Goal: Information Seeking & Learning: Find specific page/section

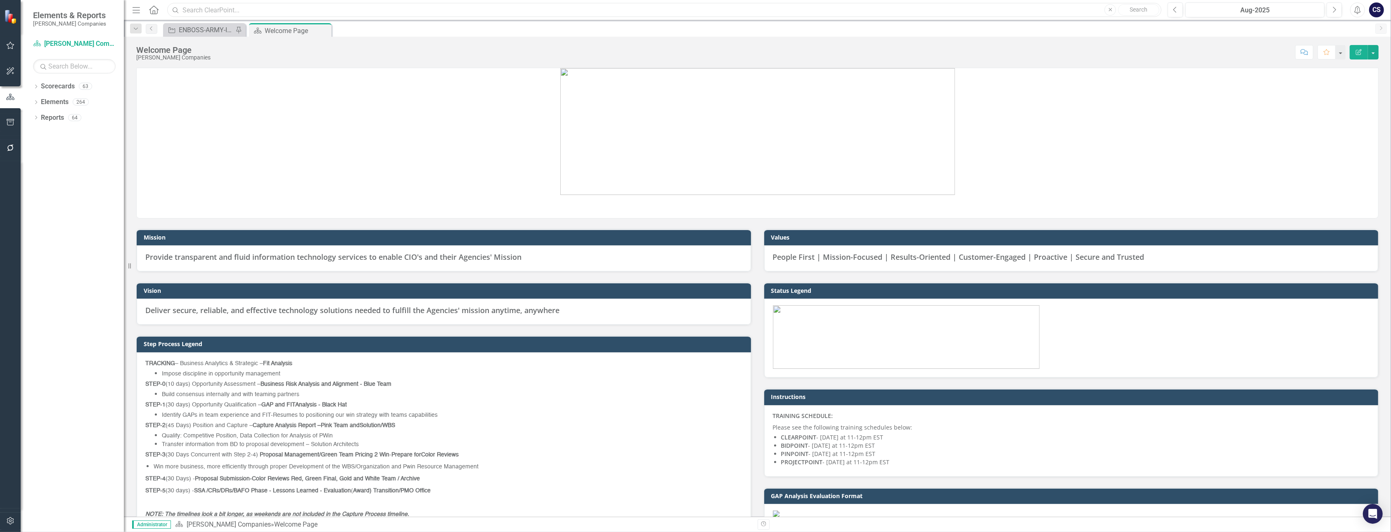
click at [200, 9] on input "text" at bounding box center [664, 10] width 994 height 14
type input "PMS501"
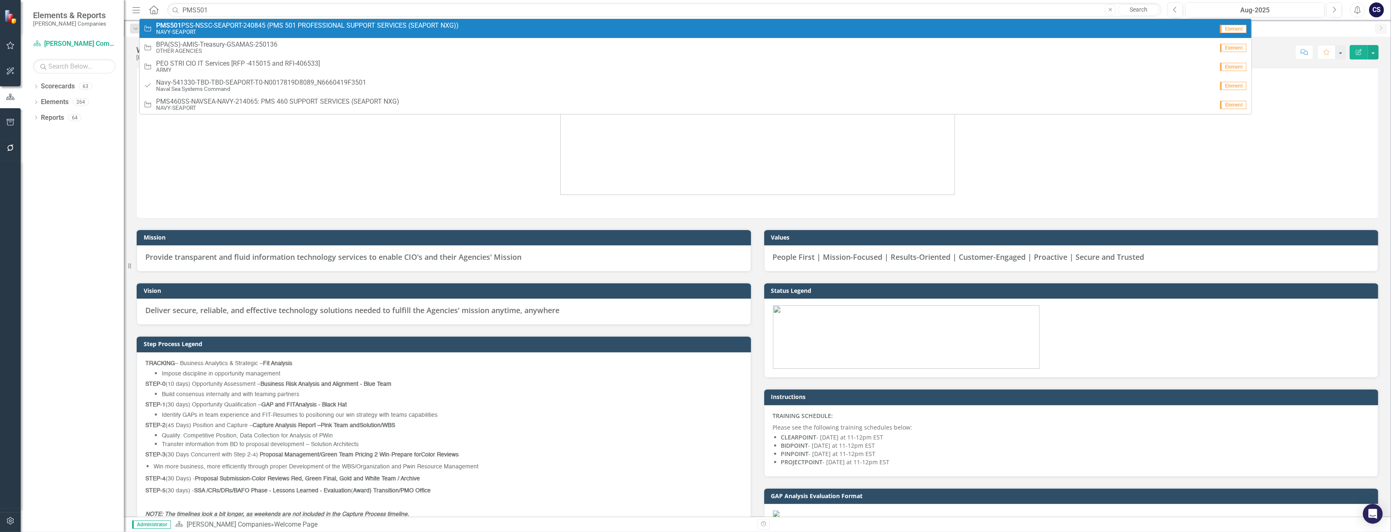
click at [213, 24] on span "PMS501 PSS-NSSC-SEAPORT-240845 (PMS 501 PROFESSIONAL SUPPORT SERVICES (SEAPORT …" at bounding box center [307, 25] width 303 height 7
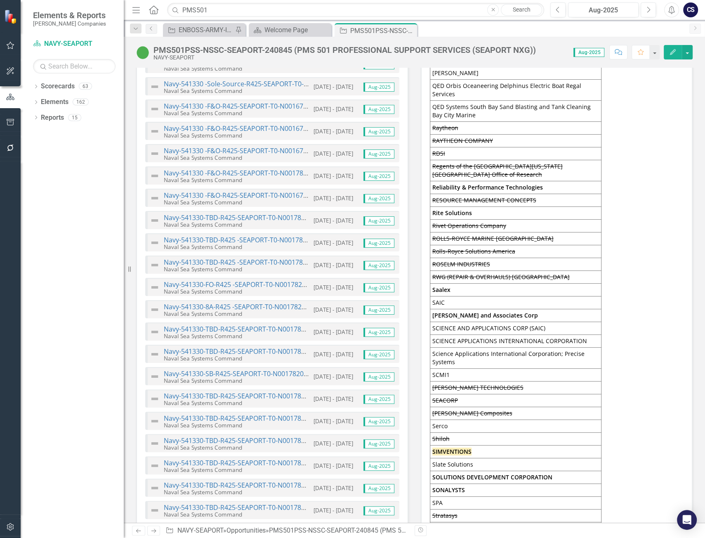
scroll to position [3414, 0]
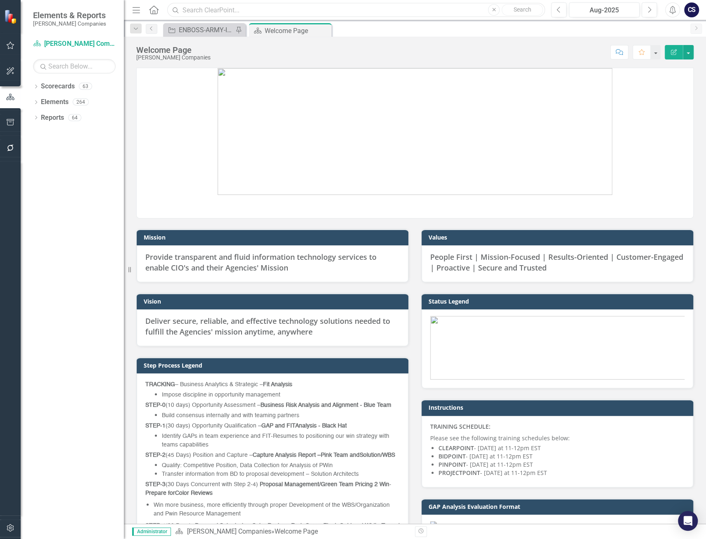
click at [208, 12] on input "text" at bounding box center [356, 10] width 378 height 14
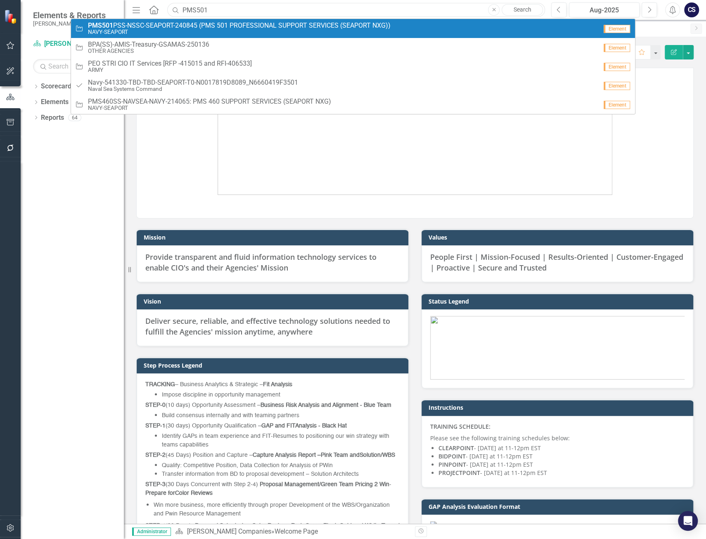
type input "PMS501"
click at [162, 31] on small "NAVY-SEAPORT" at bounding box center [239, 32] width 303 height 6
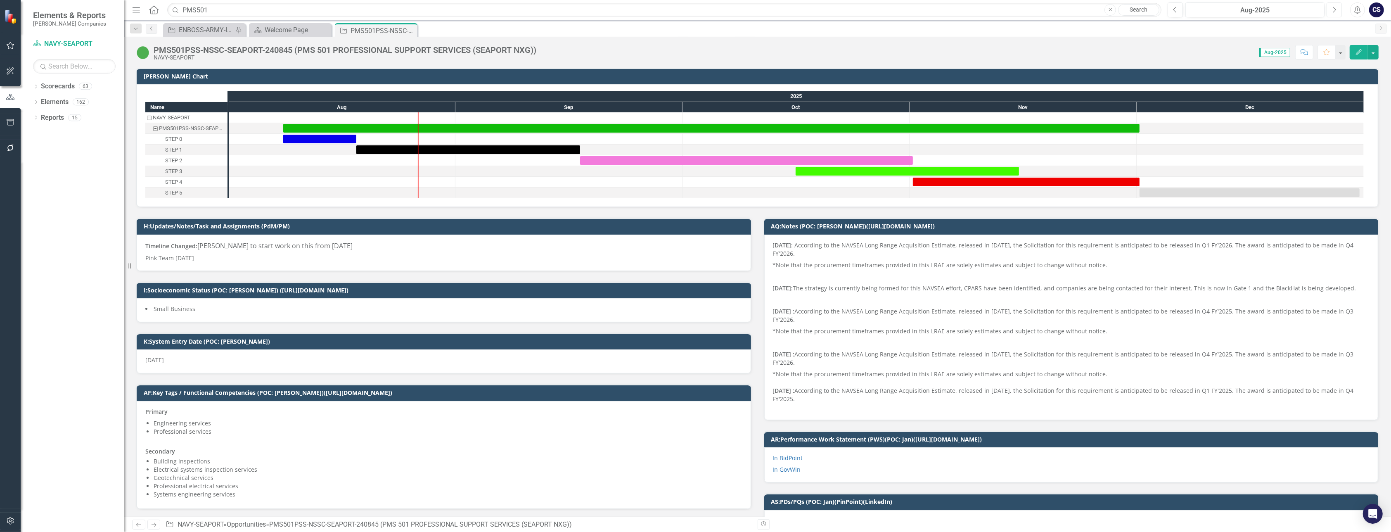
click at [705, 7] on icon "Next" at bounding box center [1334, 9] width 5 height 7
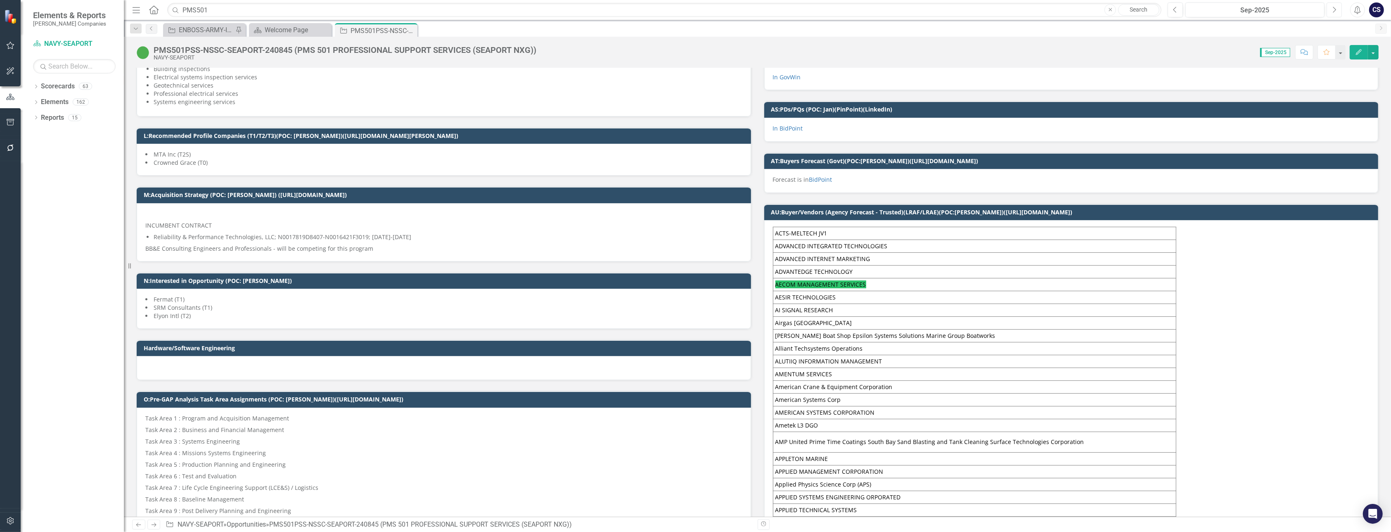
scroll to position [422, 0]
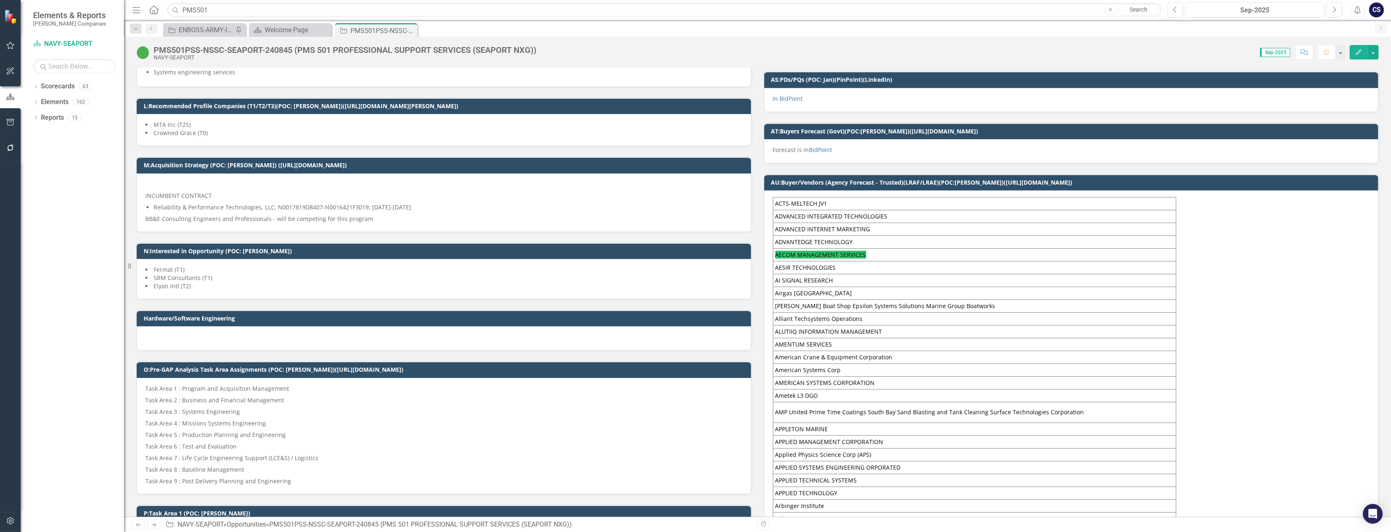
click at [175, 157] on div "M:Acquisition Strategy (POC: Melissa) (https://iq.govwin.com/neo/myGovwin/index)" at bounding box center [444, 165] width 614 height 16
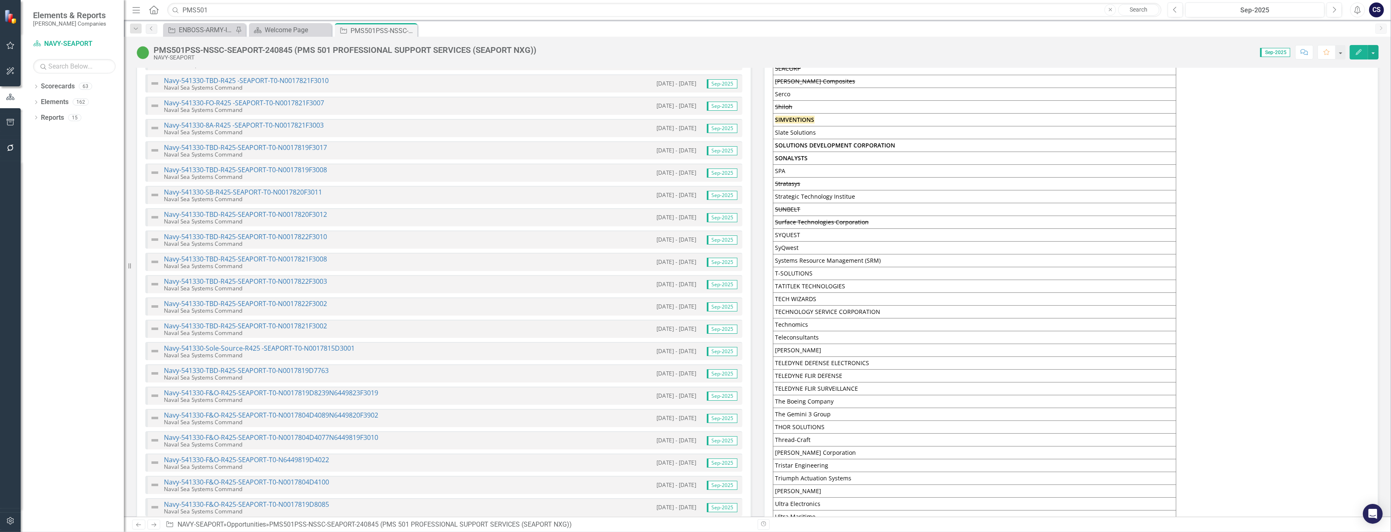
scroll to position [3544, 0]
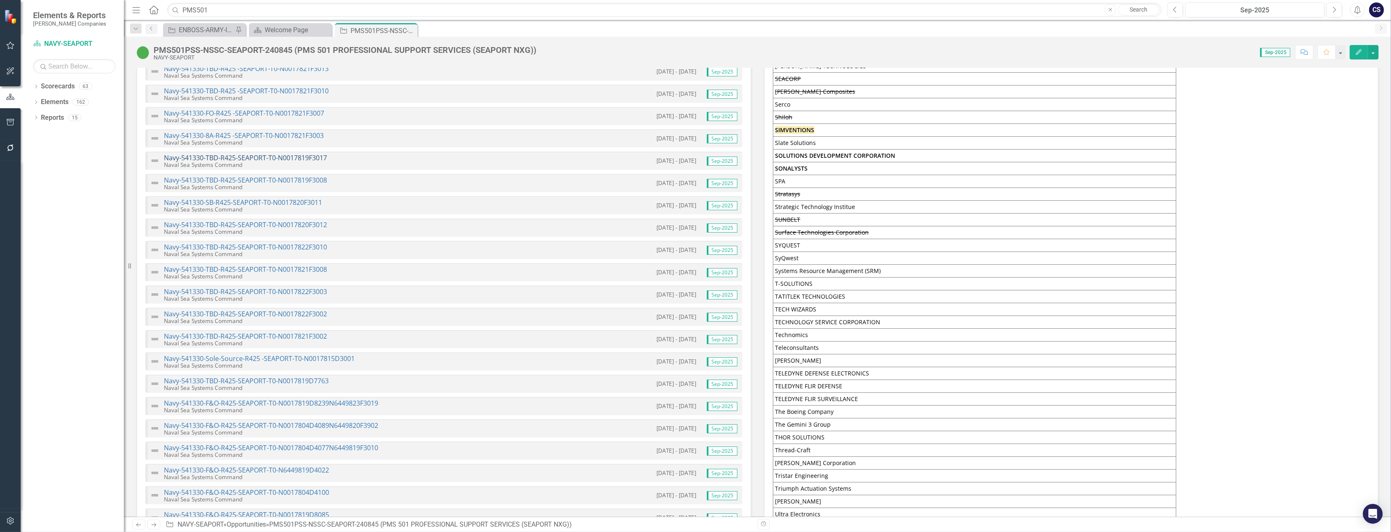
click at [257, 153] on link "Navy-541330-TBD-R425-SEAPORT-T0-N0017819F3017" at bounding box center [245, 157] width 163 height 9
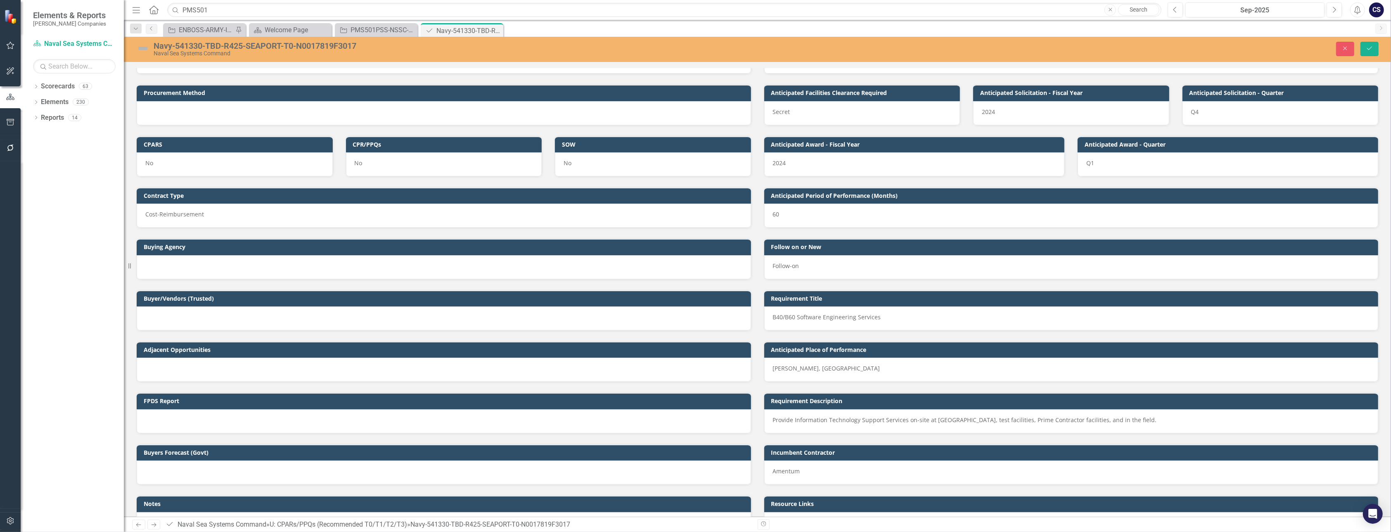
scroll to position [614, 0]
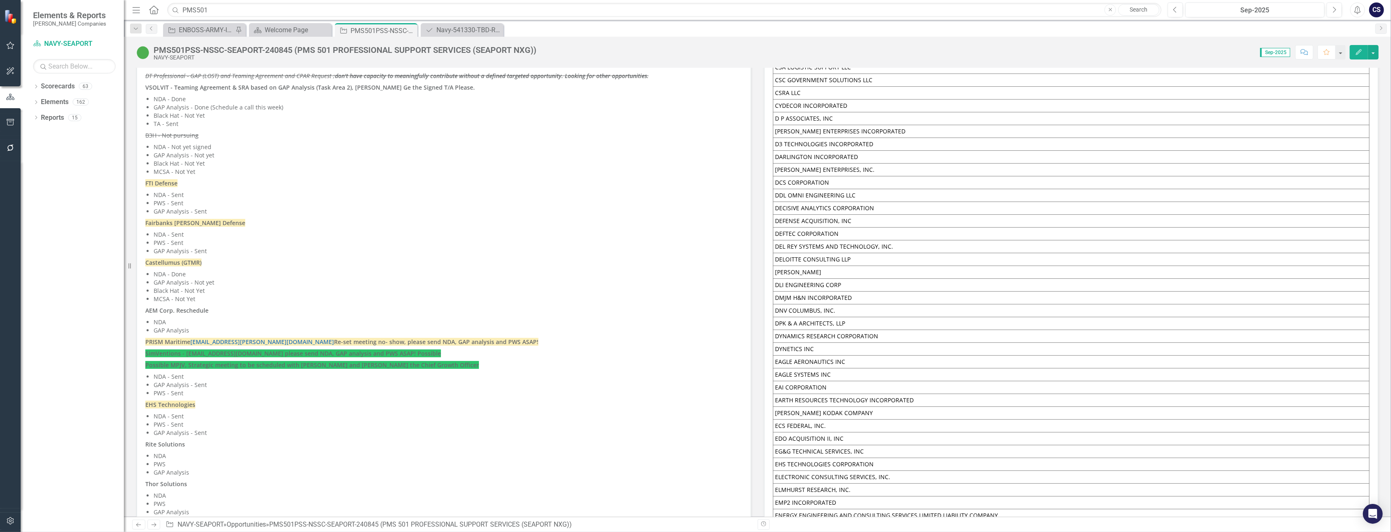
scroll to position [5360, 0]
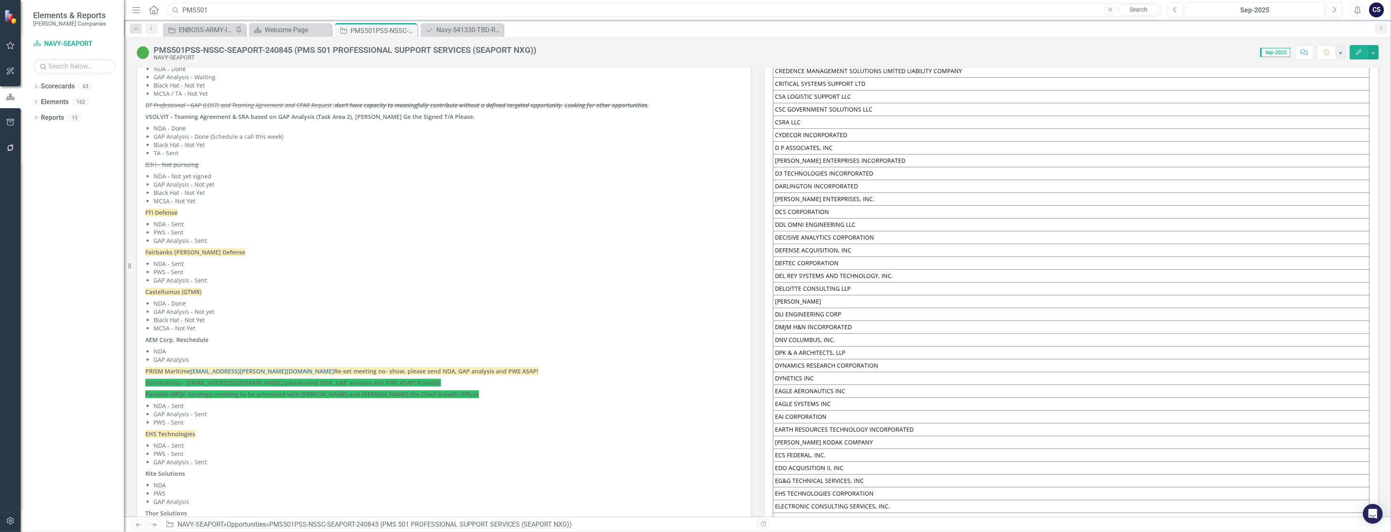
click at [219, 9] on input "PMS501" at bounding box center [664, 10] width 994 height 14
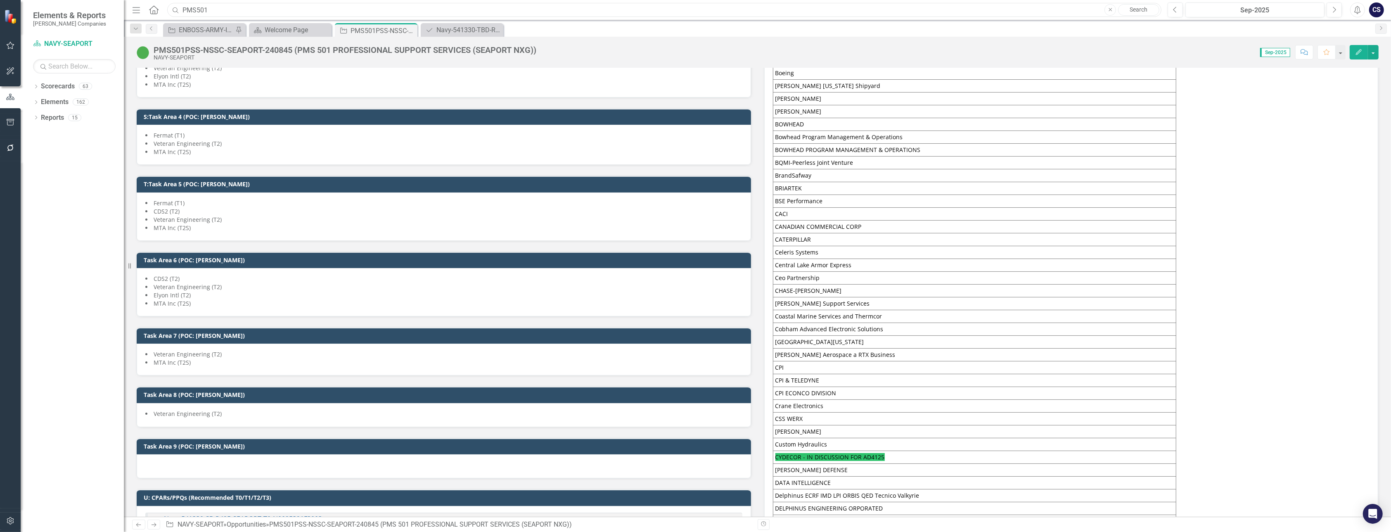
scroll to position [0, 0]
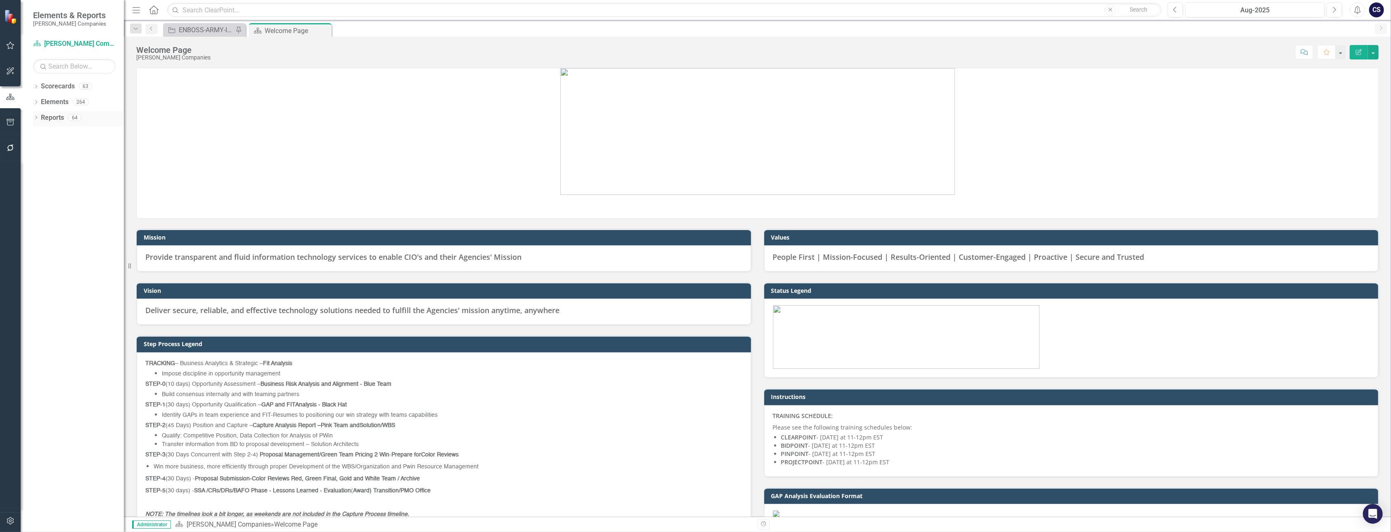
click at [52, 120] on link "Reports" at bounding box center [52, 117] width 23 height 9
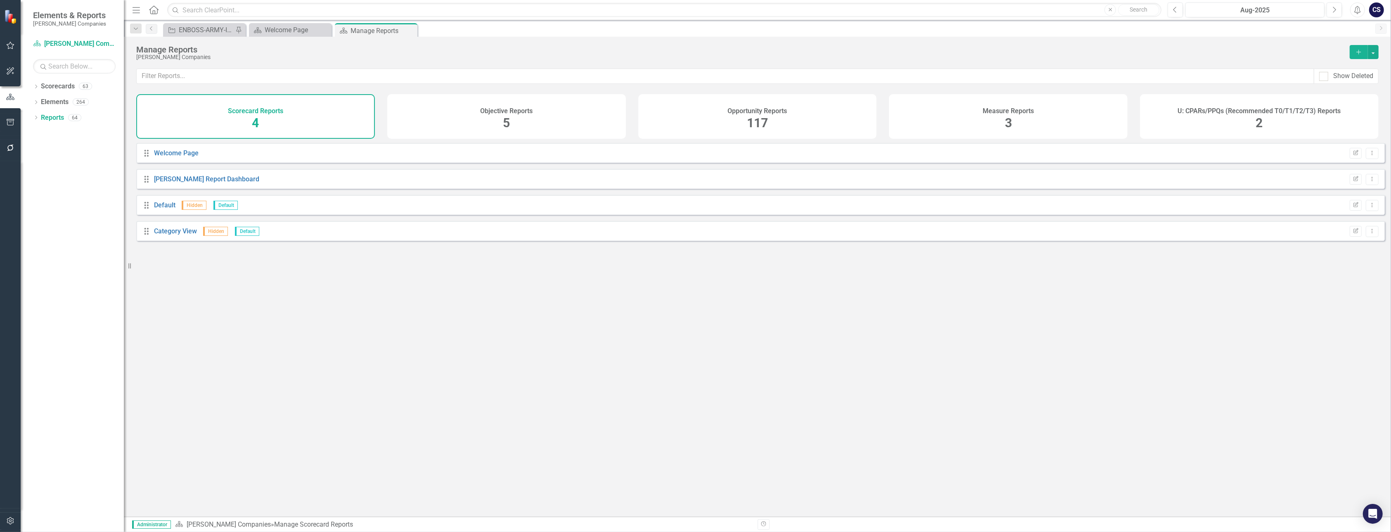
click at [759, 119] on span "117" at bounding box center [757, 123] width 21 height 14
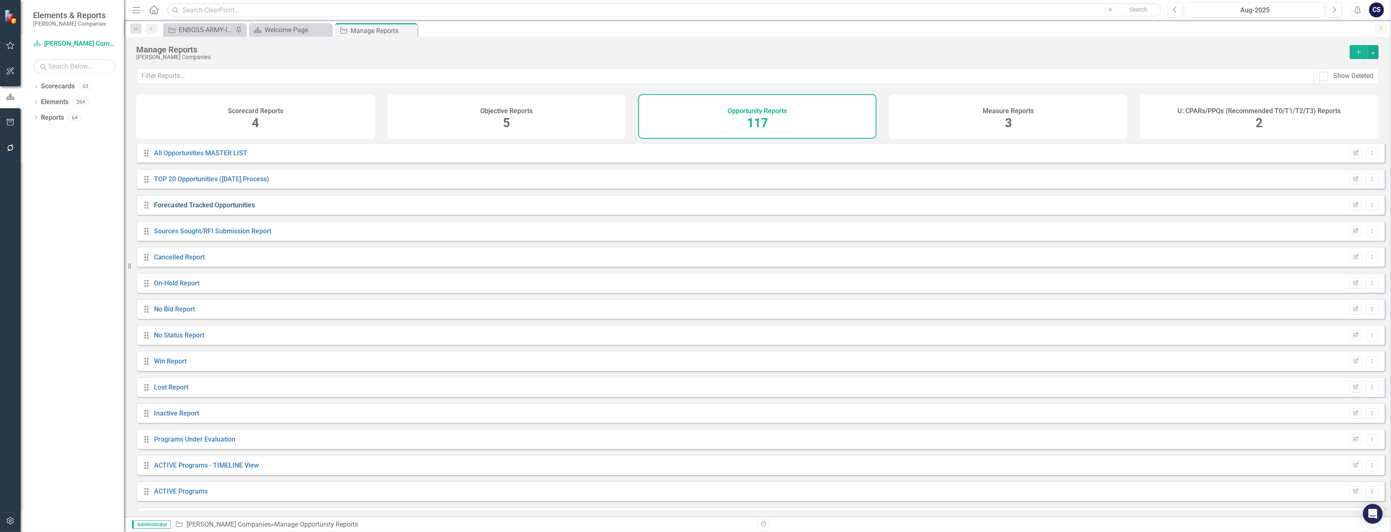
click at [215, 209] on link "Forecasted Tracked Opportunities" at bounding box center [204, 205] width 101 height 8
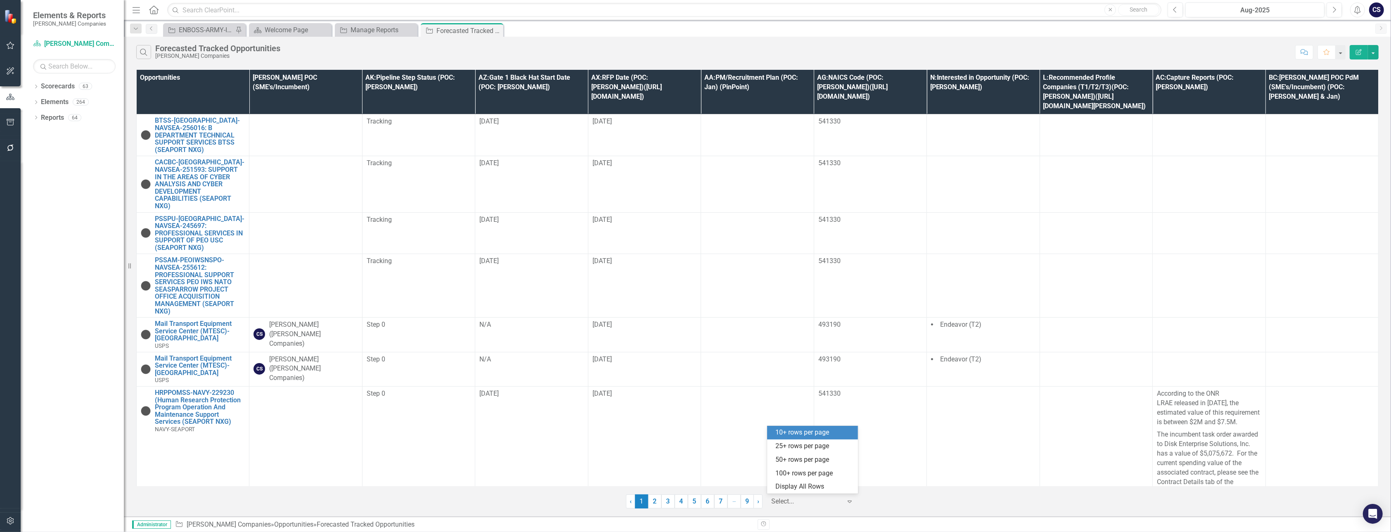
click at [781, 500] on div at bounding box center [806, 501] width 70 height 11
click at [800, 472] on div "100+ rows per page" at bounding box center [814, 472] width 78 height 9
click at [570, 107] on th "AZ:Gate 1 Black Hat Start Date (POC: Melissa)" at bounding box center [531, 92] width 113 height 45
click at [569, 102] on th "AZ:Gate 1 Black Hat Start Date (POC: Melissa) Sort Ascending" at bounding box center [531, 92] width 113 height 45
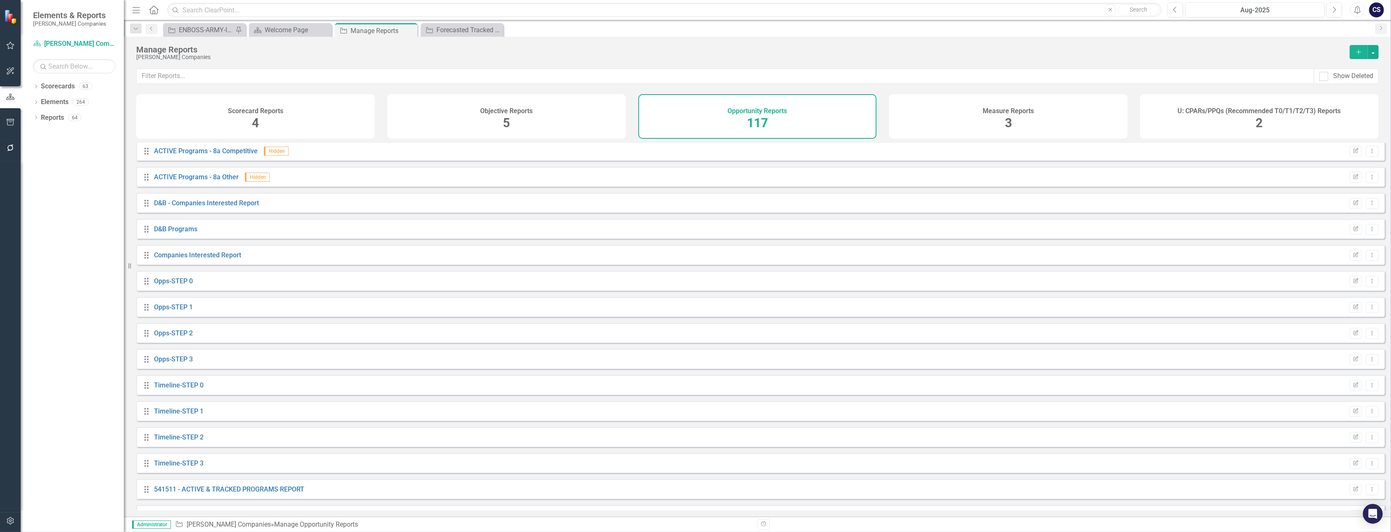
scroll to position [398, 0]
click at [177, 279] on link "Opps-STEP 0" at bounding box center [173, 275] width 39 height 8
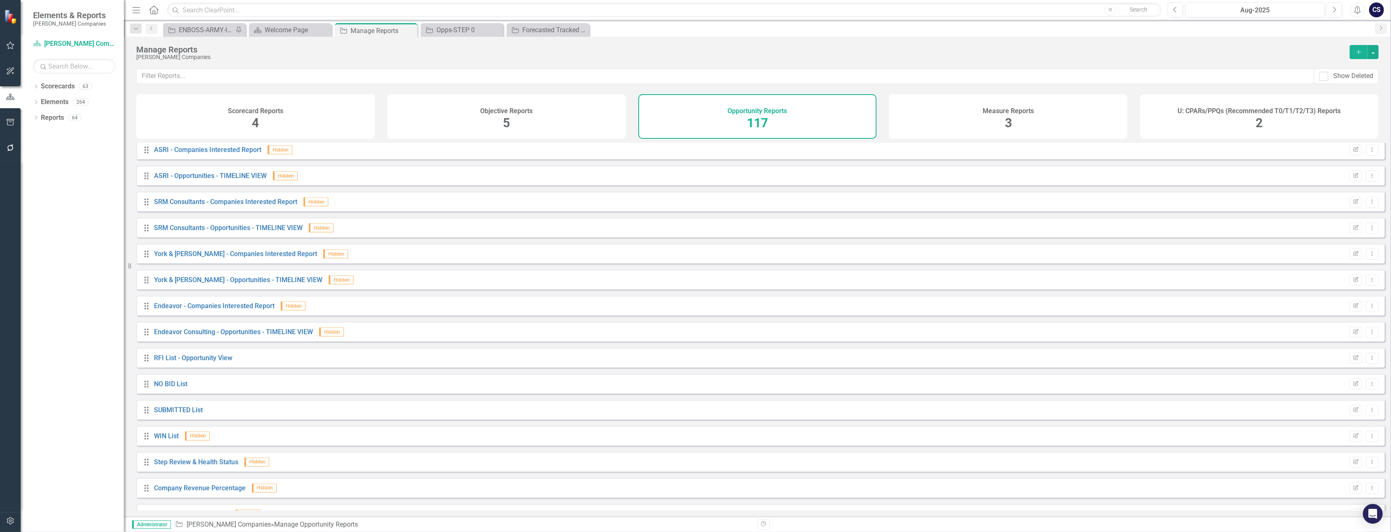
scroll to position [2285, 0]
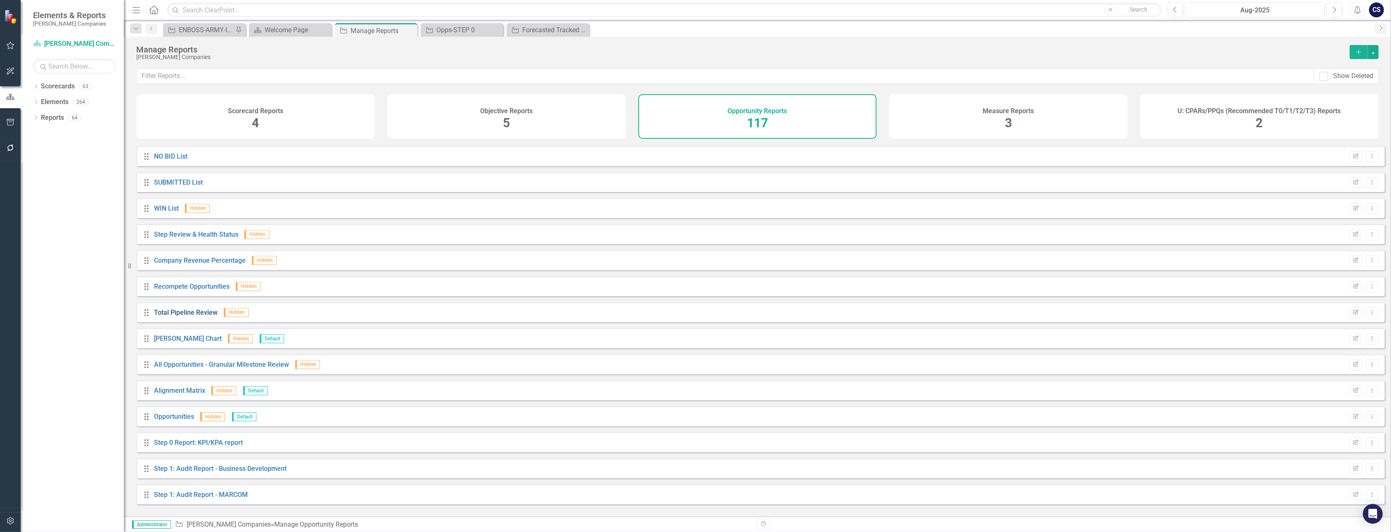
click at [180, 316] on link "Total Pipeline Review" at bounding box center [186, 312] width 64 height 8
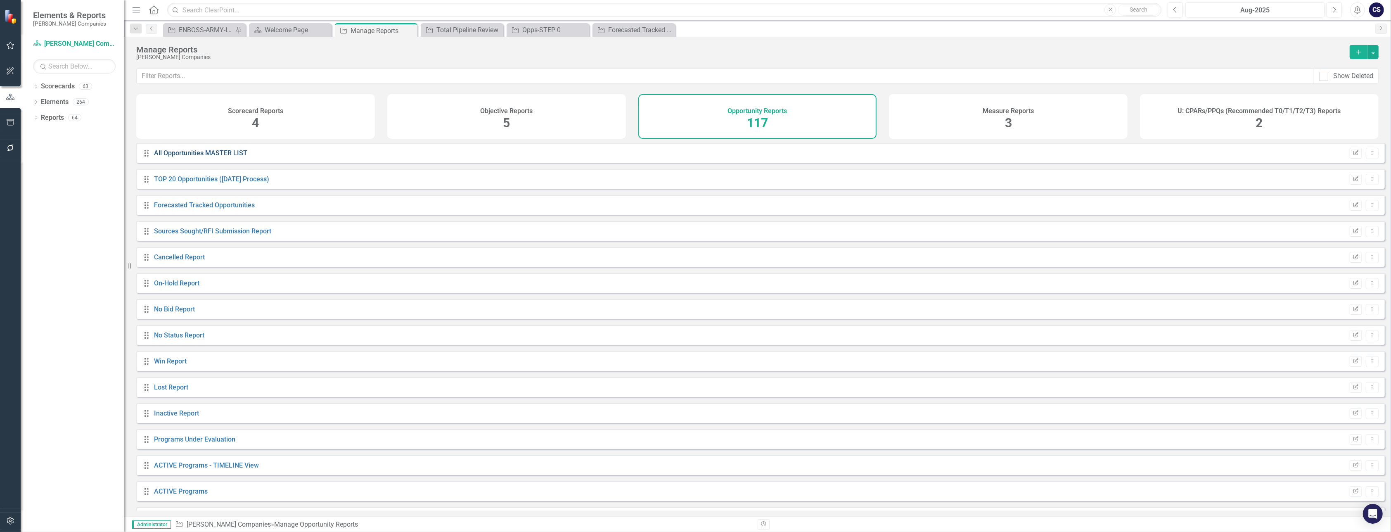
click at [194, 157] on link "All Opportunities MASTER LIST" at bounding box center [200, 153] width 93 height 8
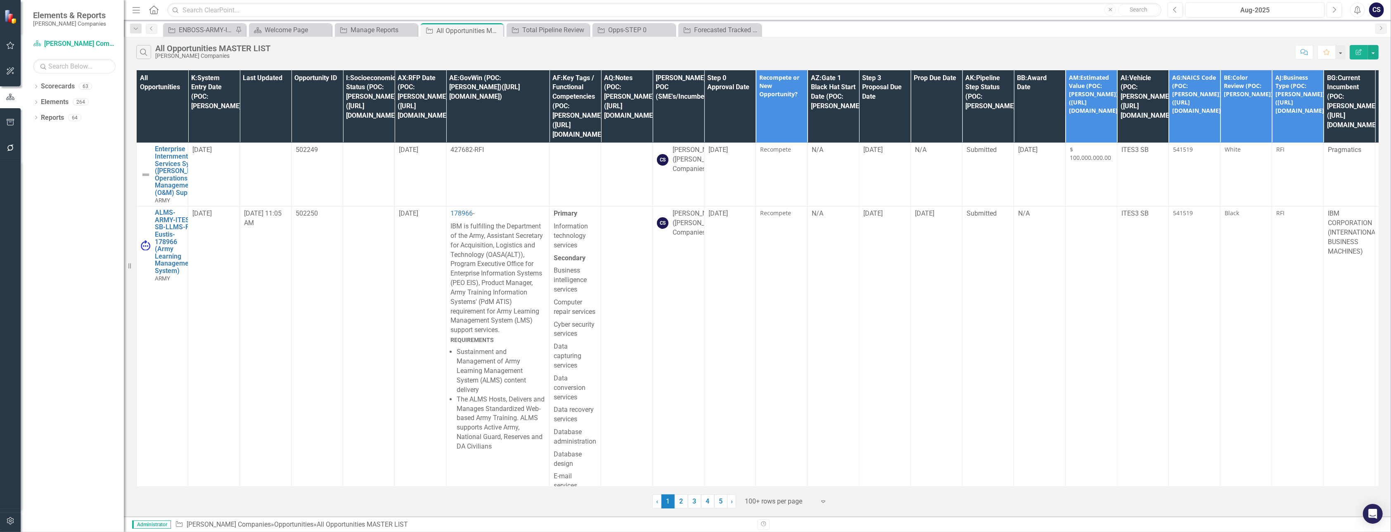
click at [572, 492] on div "‹ Previous 1 (current) 2 3 4 5 › Next 100+ rows per page Expand" at bounding box center [757, 498] width 1242 height 20
click at [734, 107] on th "Step 0 Approval Date" at bounding box center [730, 106] width 52 height 73
click at [736, 111] on th "Step 0 Approval Date Sort Ascending" at bounding box center [730, 106] width 52 height 73
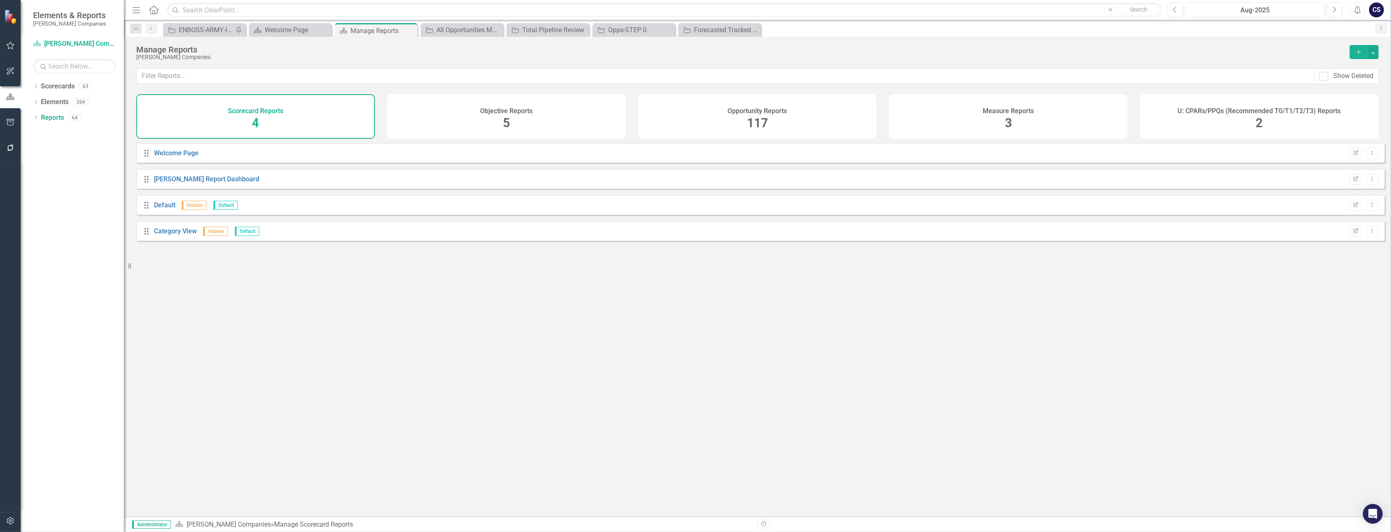
click at [738, 116] on div "Opportunity Reports 117" at bounding box center [757, 116] width 239 height 45
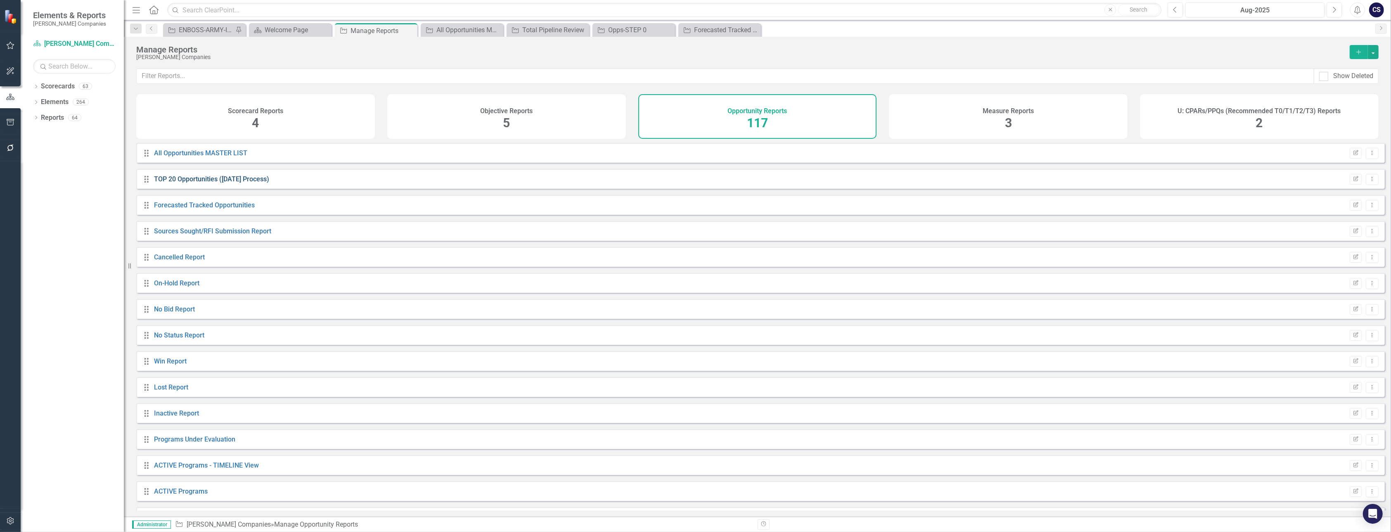
click at [193, 182] on link "TOP 20 Opportunities ([DATE] Process)" at bounding box center [211, 179] width 115 height 8
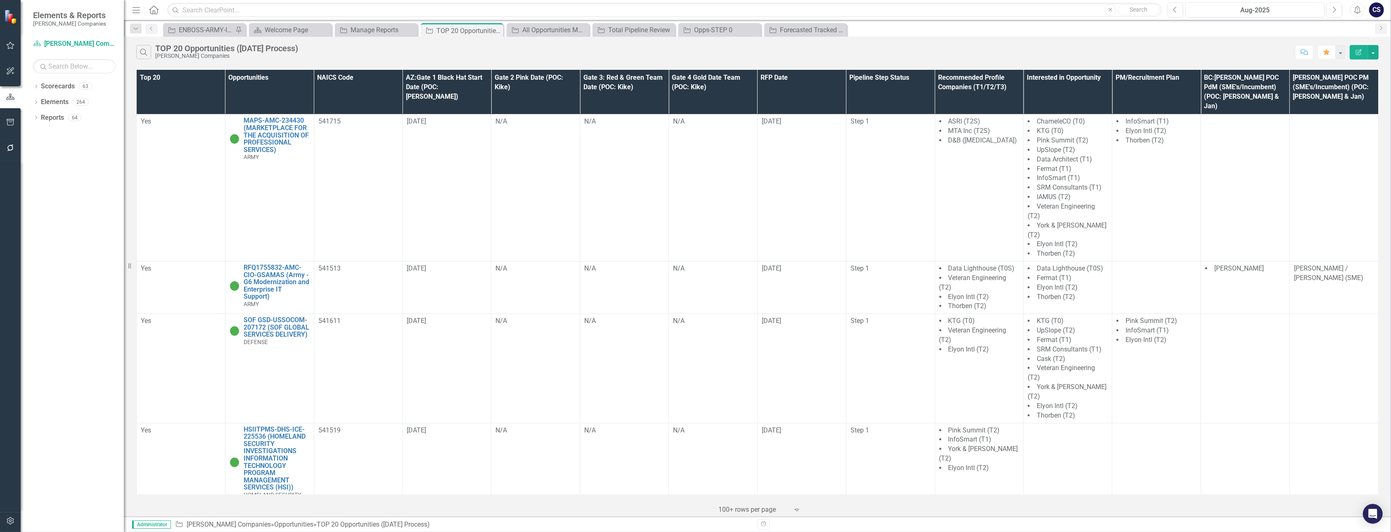
click at [472, 92] on th "AZ:Gate 1 Black Hat Start Date (POC: [PERSON_NAME])" at bounding box center [446, 92] width 89 height 45
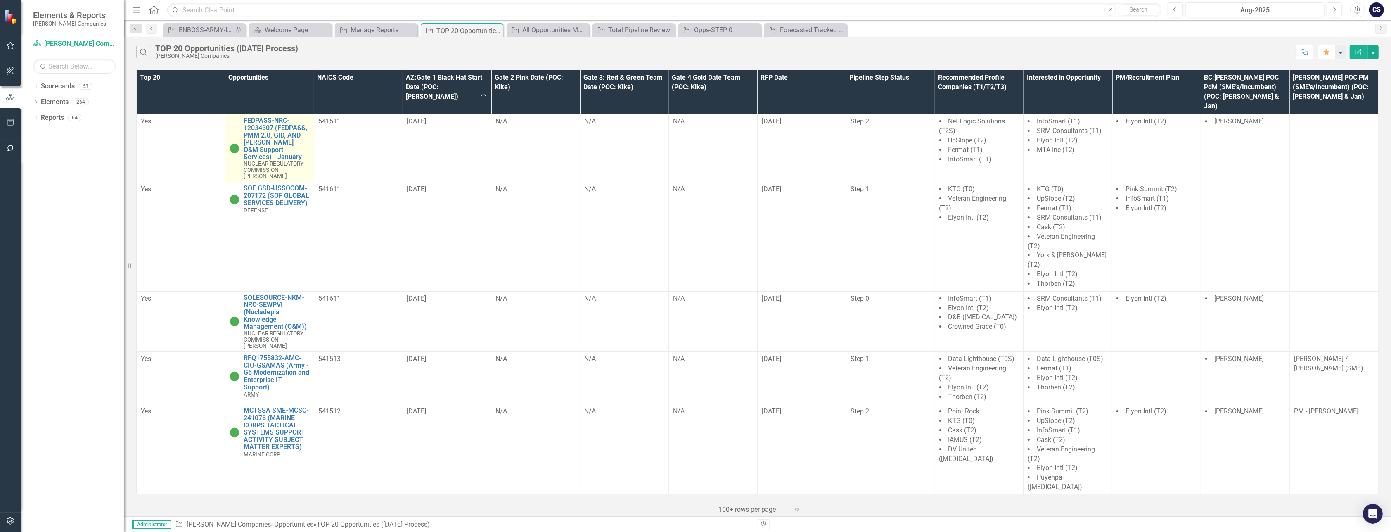
click at [233, 143] on img at bounding box center [234, 148] width 10 height 10
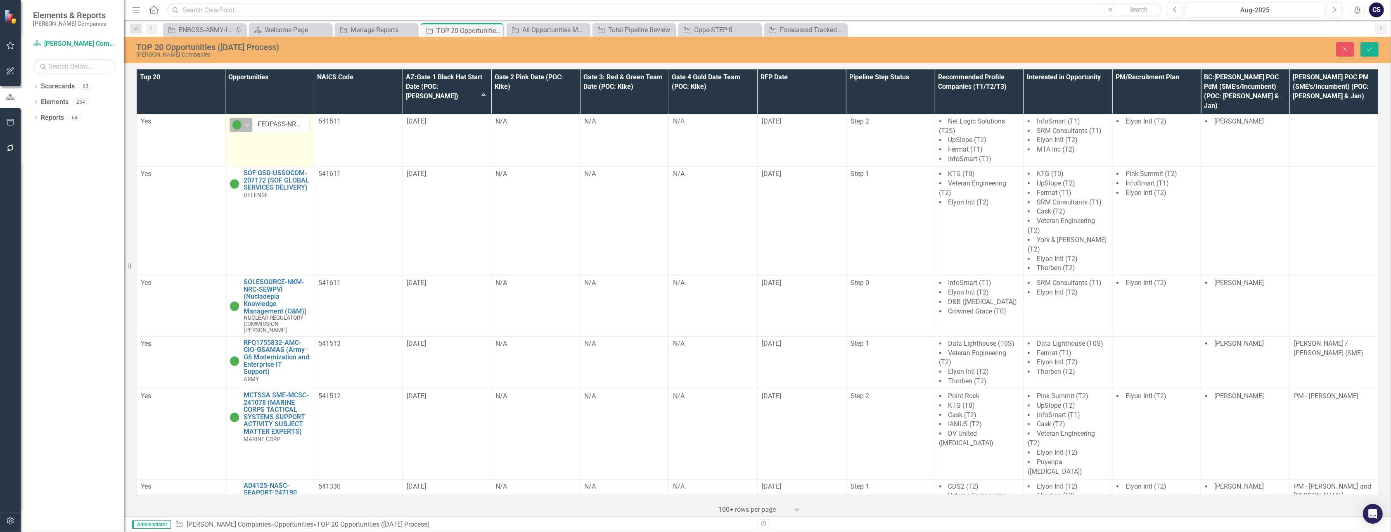
click at [249, 121] on icon "Expand" at bounding box center [247, 124] width 8 height 7
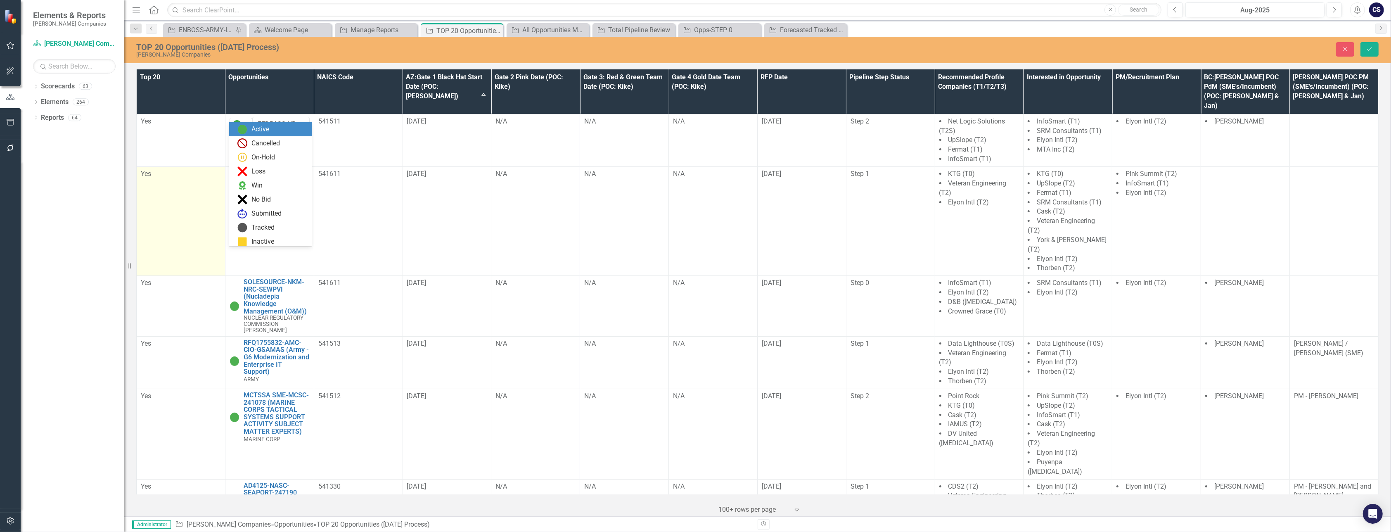
click at [195, 179] on td "Yes" at bounding box center [181, 220] width 89 height 109
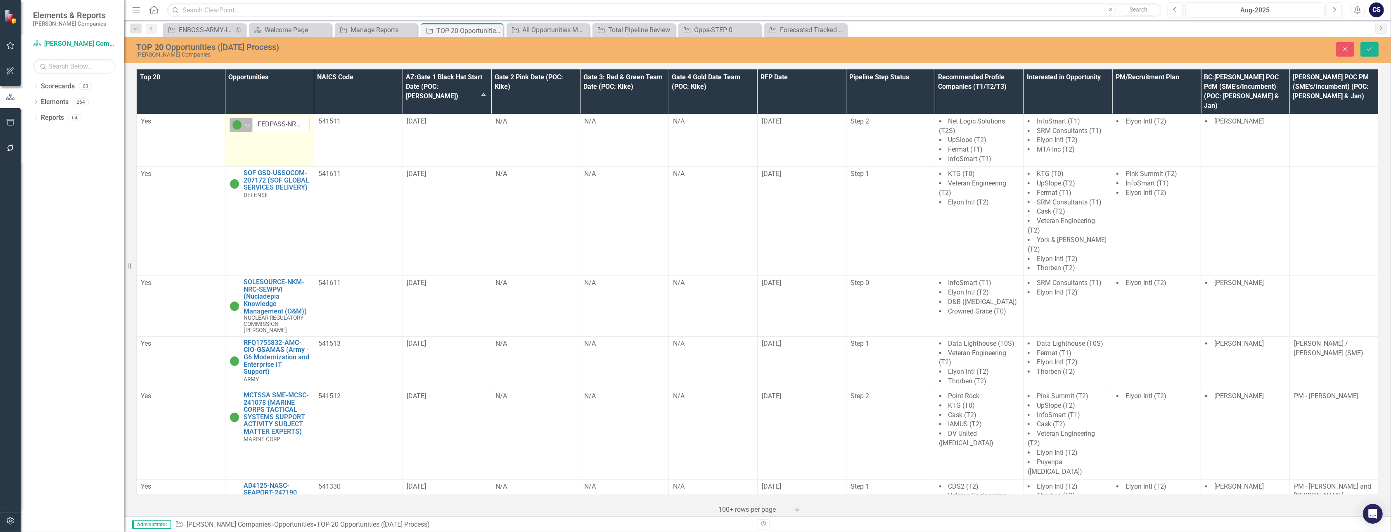
click at [244, 121] on icon "Expand" at bounding box center [247, 124] width 8 height 7
click at [216, 132] on td "Yes" at bounding box center [181, 140] width 89 height 52
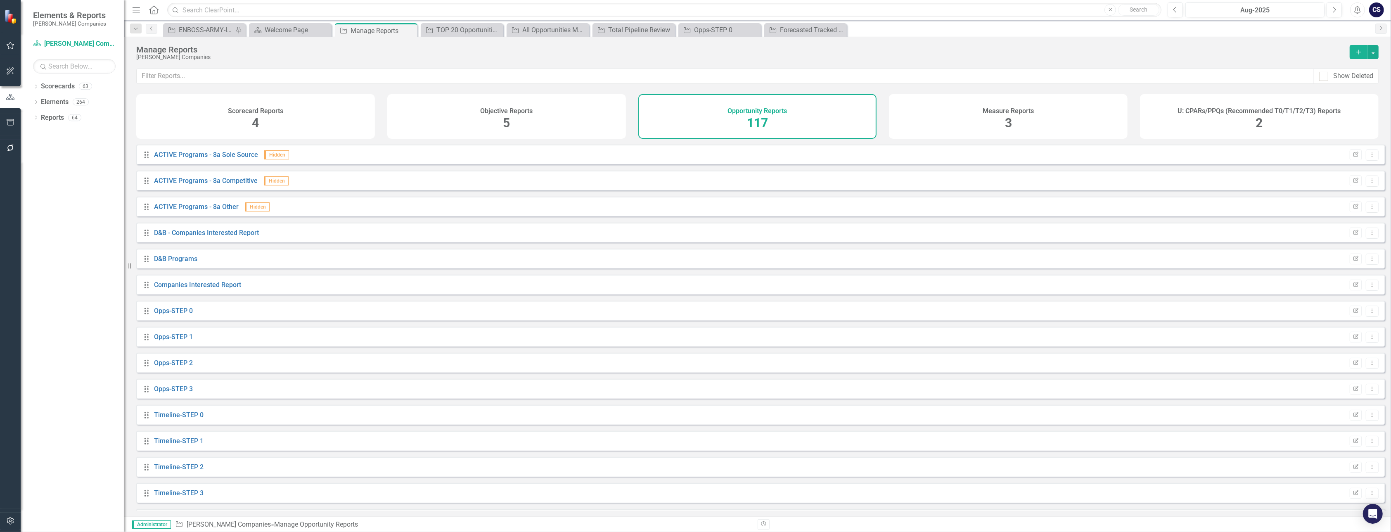
scroll to position [389, 0]
click at [177, 366] on link "Opps-STEP 3" at bounding box center [173, 362] width 39 height 8
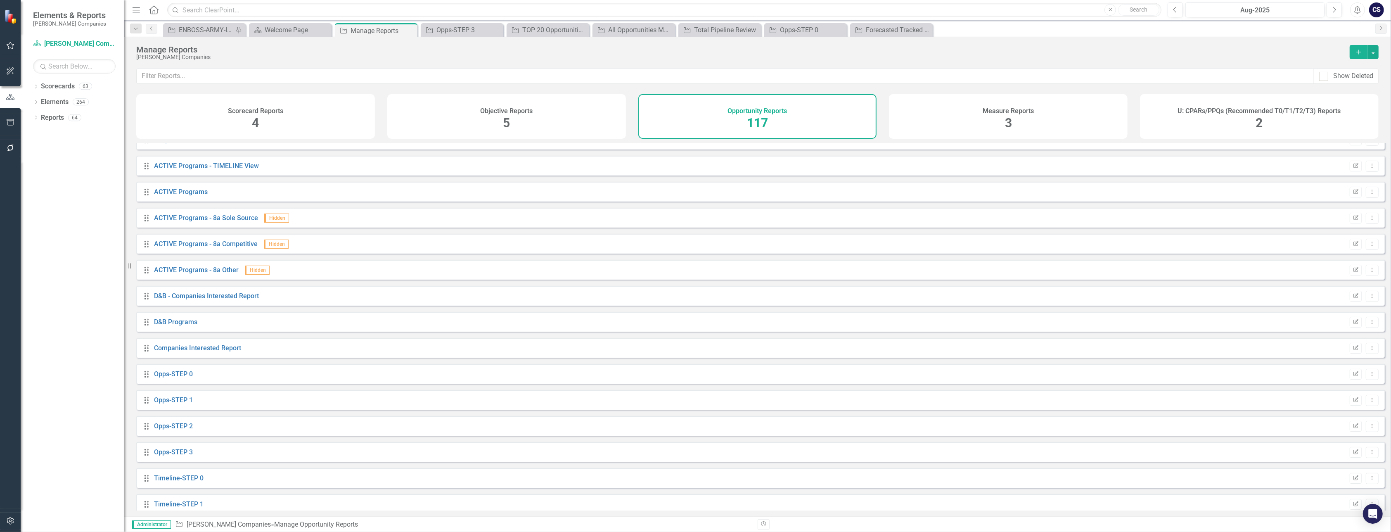
scroll to position [312, 0]
click at [166, 391] on link "Opps-STEP 1" at bounding box center [173, 387] width 39 height 8
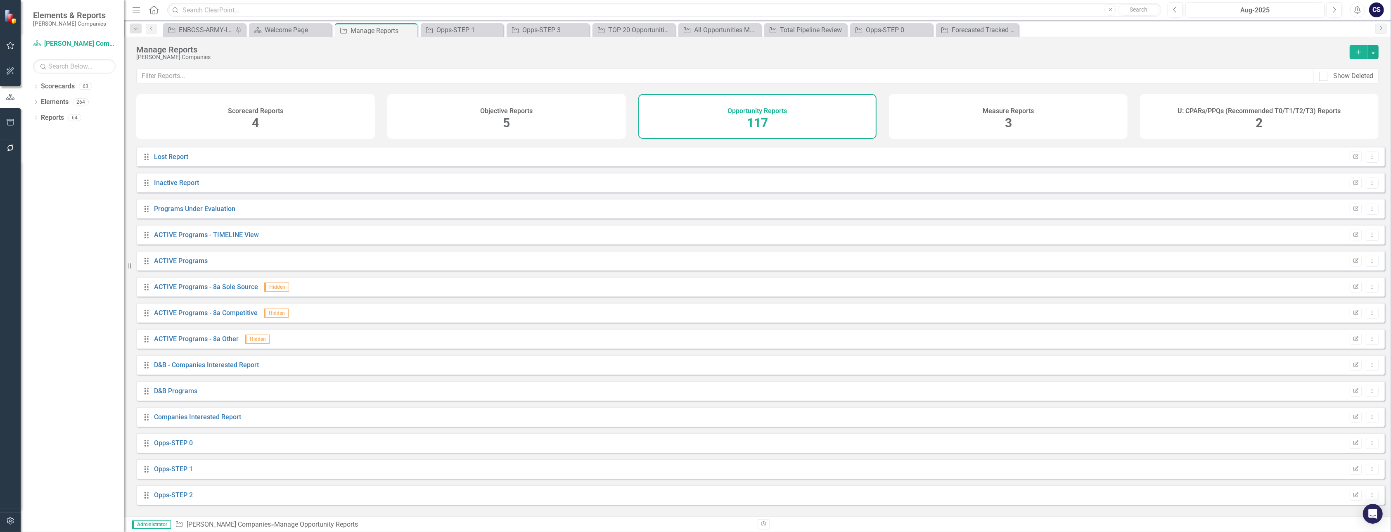
scroll to position [221, 0]
click at [176, 222] on link "Programs Under Evaluation" at bounding box center [194, 218] width 81 height 8
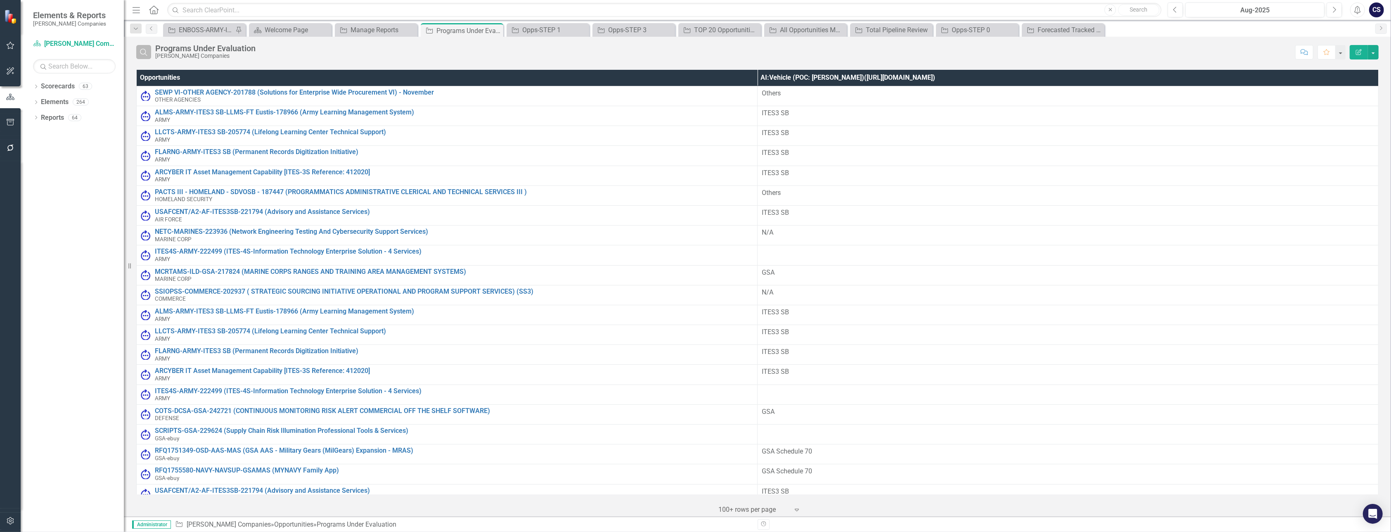
click at [144, 50] on icon "Search" at bounding box center [143, 51] width 9 height 7
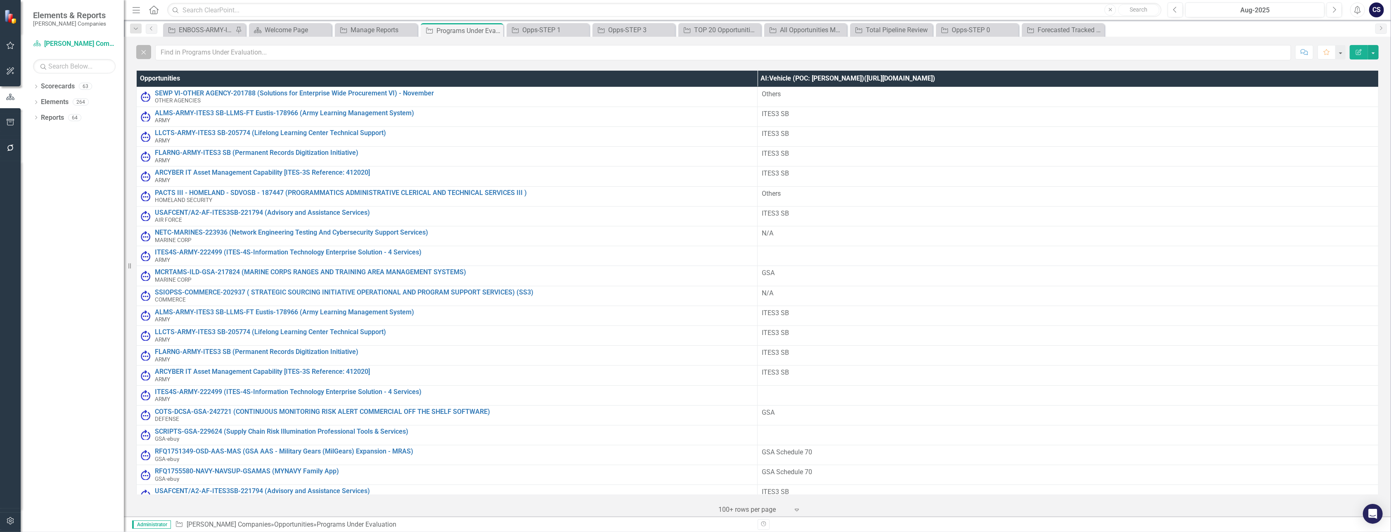
click at [144, 49] on icon "Close" at bounding box center [143, 51] width 9 height 7
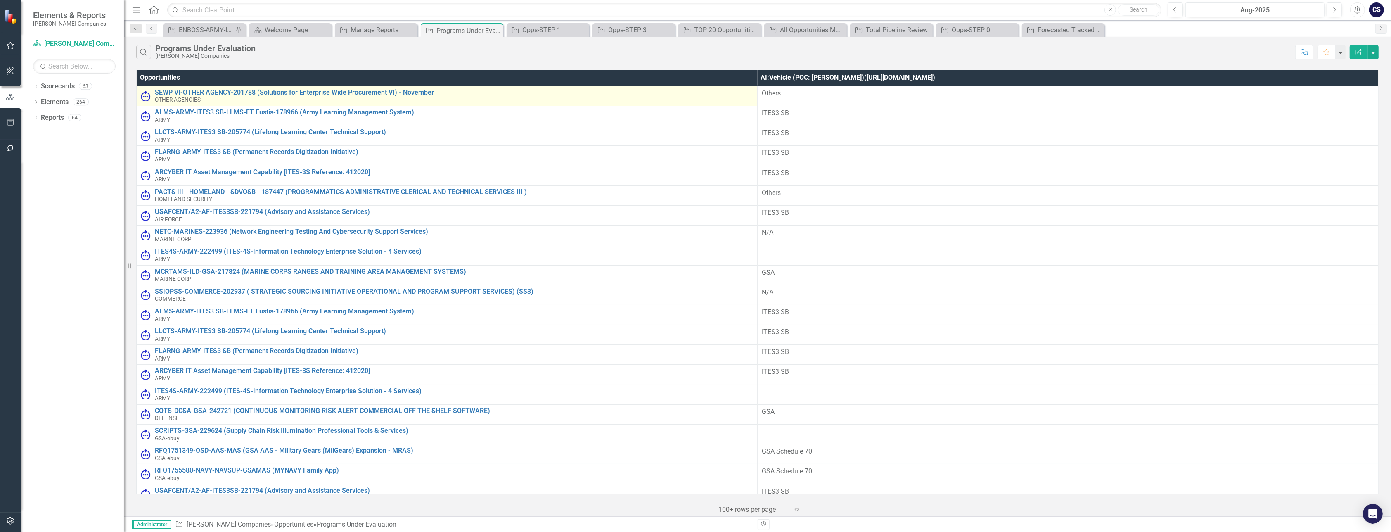
click at [143, 95] on img at bounding box center [146, 96] width 10 height 10
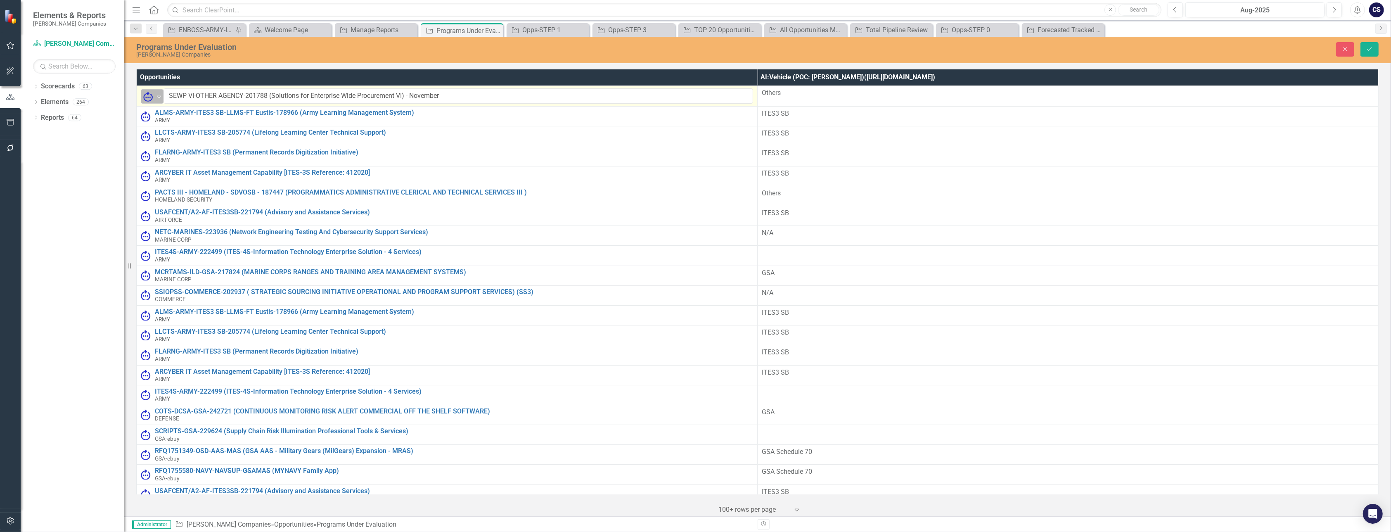
click at [158, 94] on icon "Expand" at bounding box center [159, 96] width 8 height 7
click at [106, 180] on div "Dropdown Scorecards 63 Dropdown STAHL Companies Dropdown ARMY ITES-3s Dropdown …" at bounding box center [72, 306] width 103 height 452
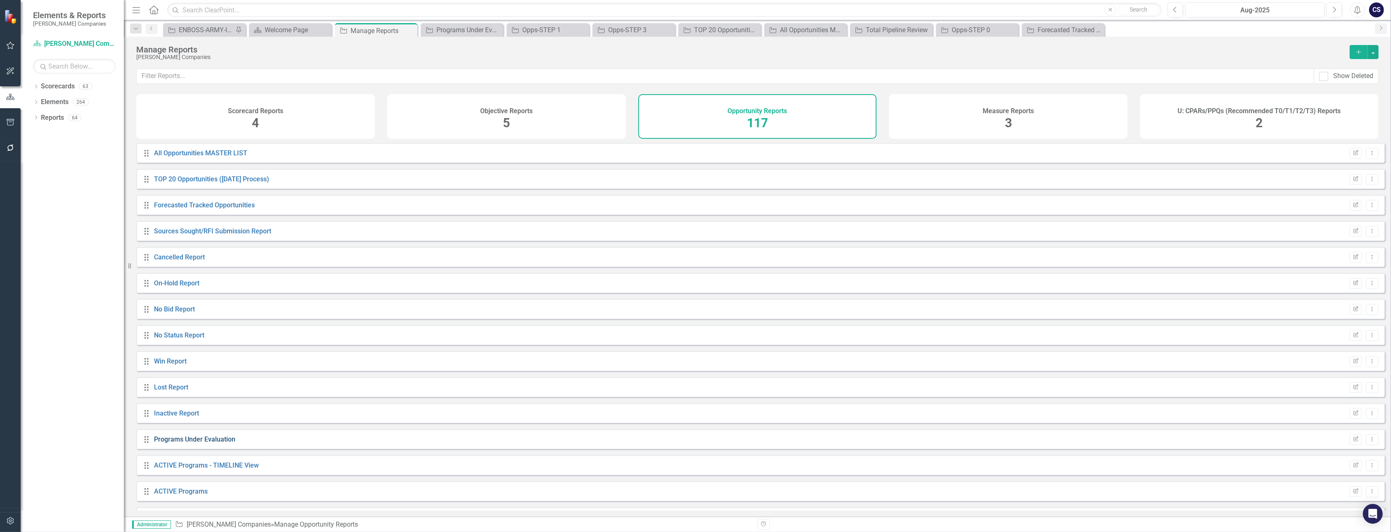
click at [201, 443] on link "Programs Under Evaluation" at bounding box center [194, 439] width 81 height 8
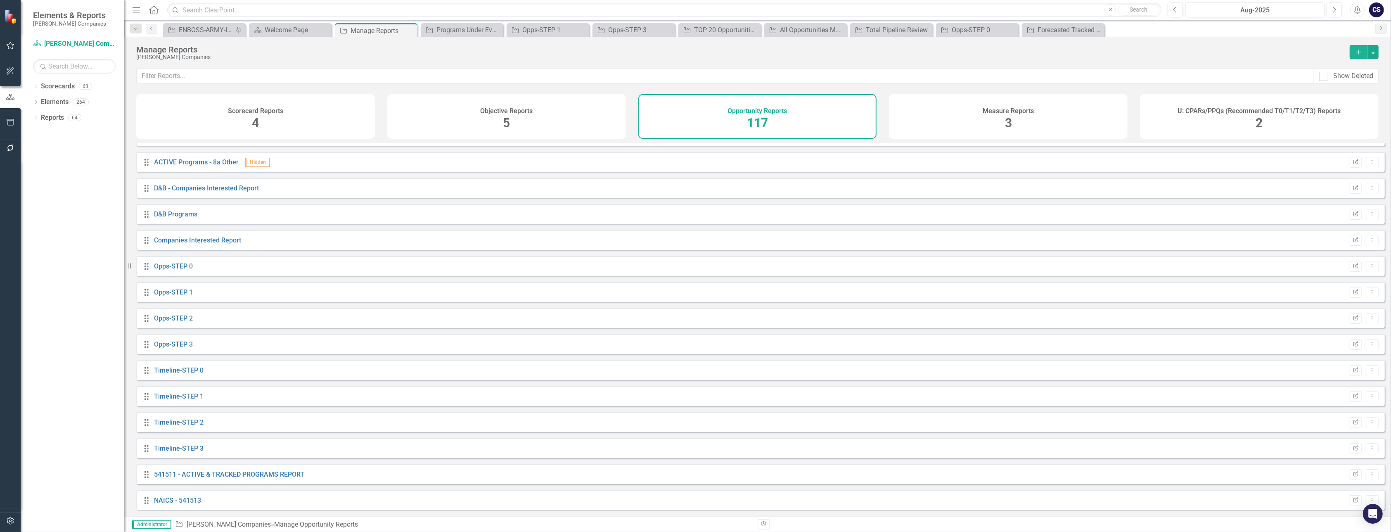
scroll to position [410, 0]
click at [193, 241] on link "Companies Interested Report" at bounding box center [197, 237] width 87 height 8
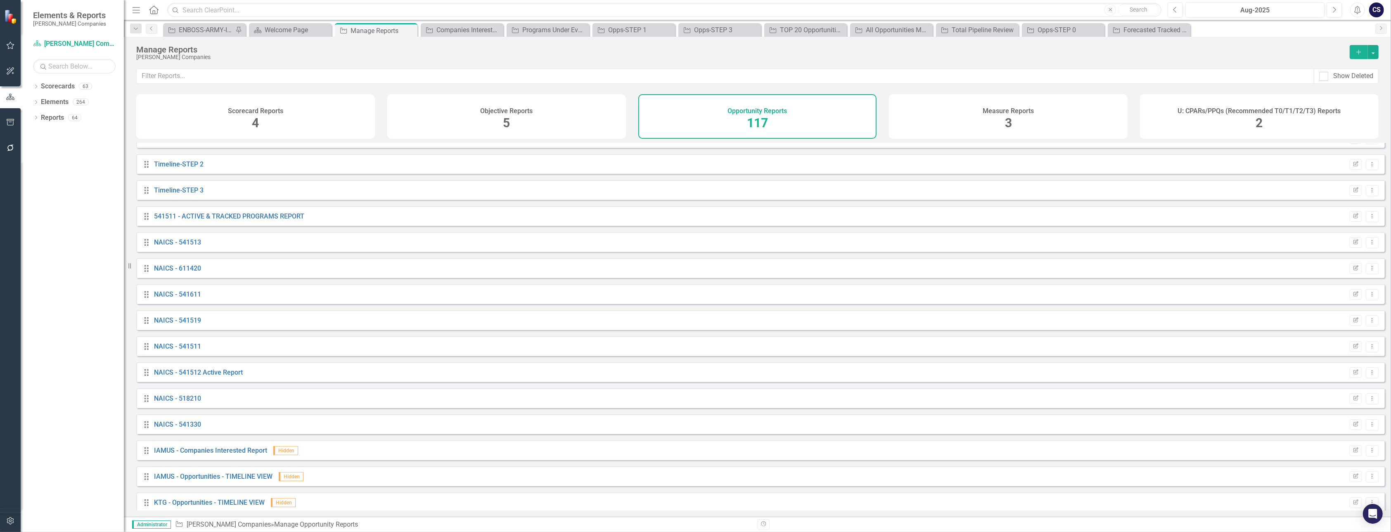
scroll to position [662, 0]
click at [51, 84] on link "Scorecards" at bounding box center [58, 86] width 34 height 9
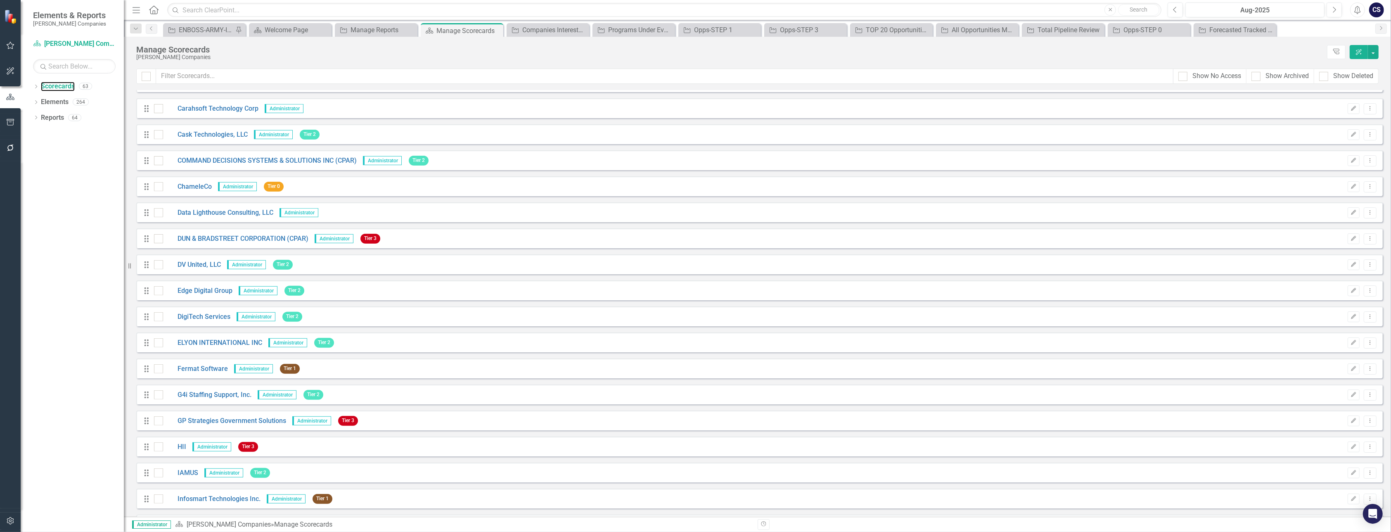
scroll to position [697, 0]
click at [215, 337] on link "ELYON INTERNATIONAL INC" at bounding box center [212, 339] width 99 height 9
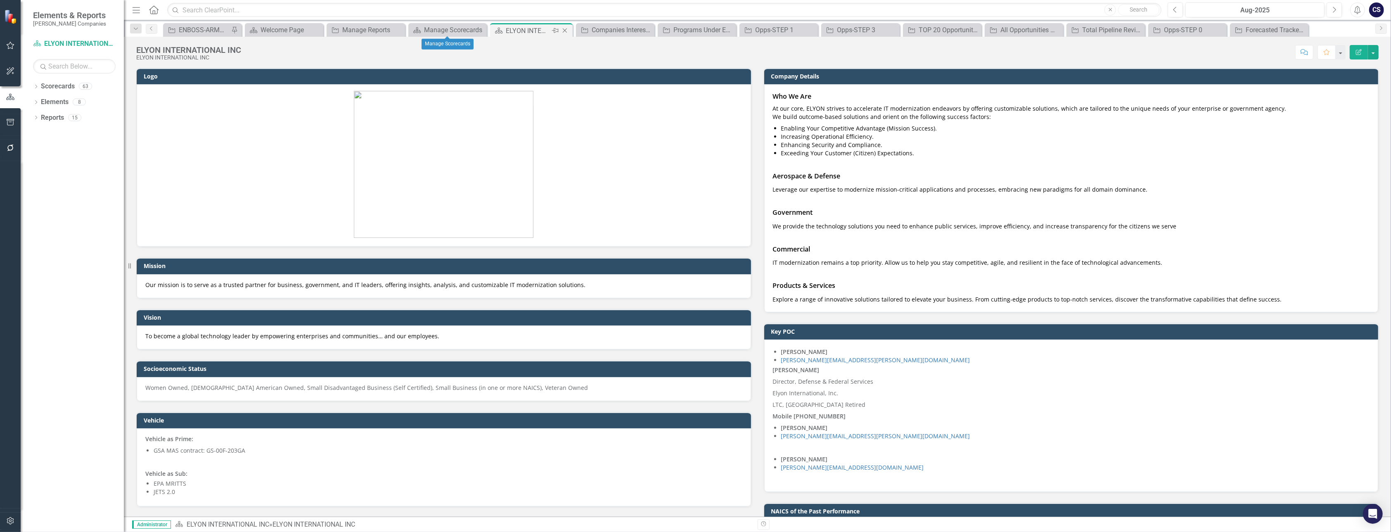
click at [544, 33] on div "ELYON INTERNATIONAL INC" at bounding box center [528, 31] width 44 height 10
click at [594, 30] on div "Companies Interested Report" at bounding box center [616, 30] width 50 height 10
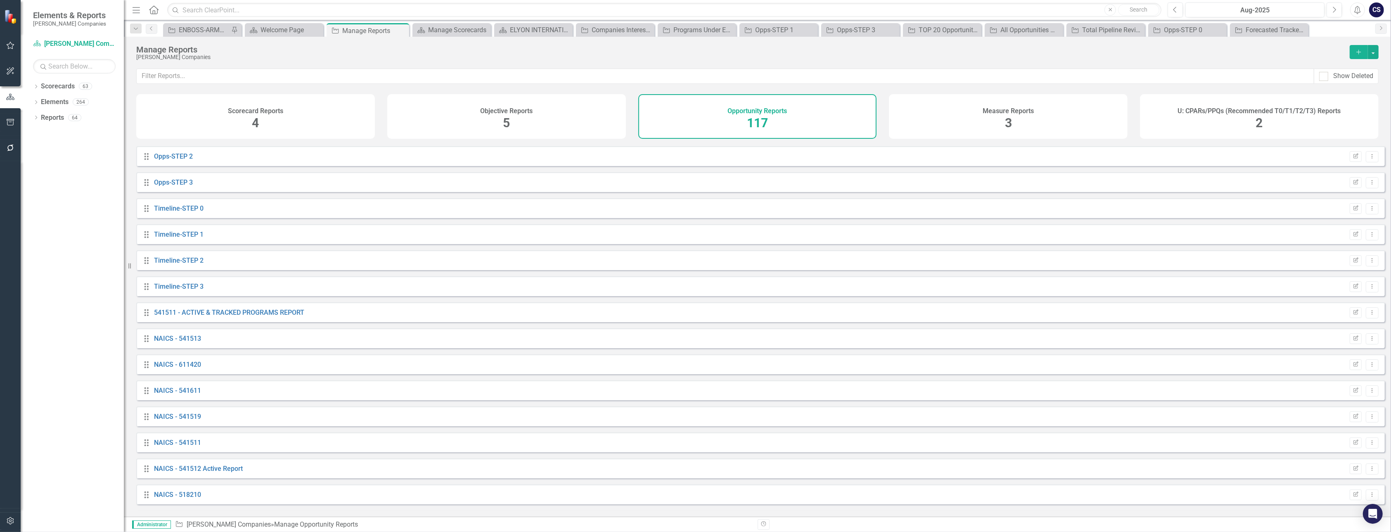
scroll to position [614, 0]
click at [170, 271] on link "541511 - ACTIVE & TRACKED PROGRAMS REPORT" at bounding box center [229, 267] width 150 height 8
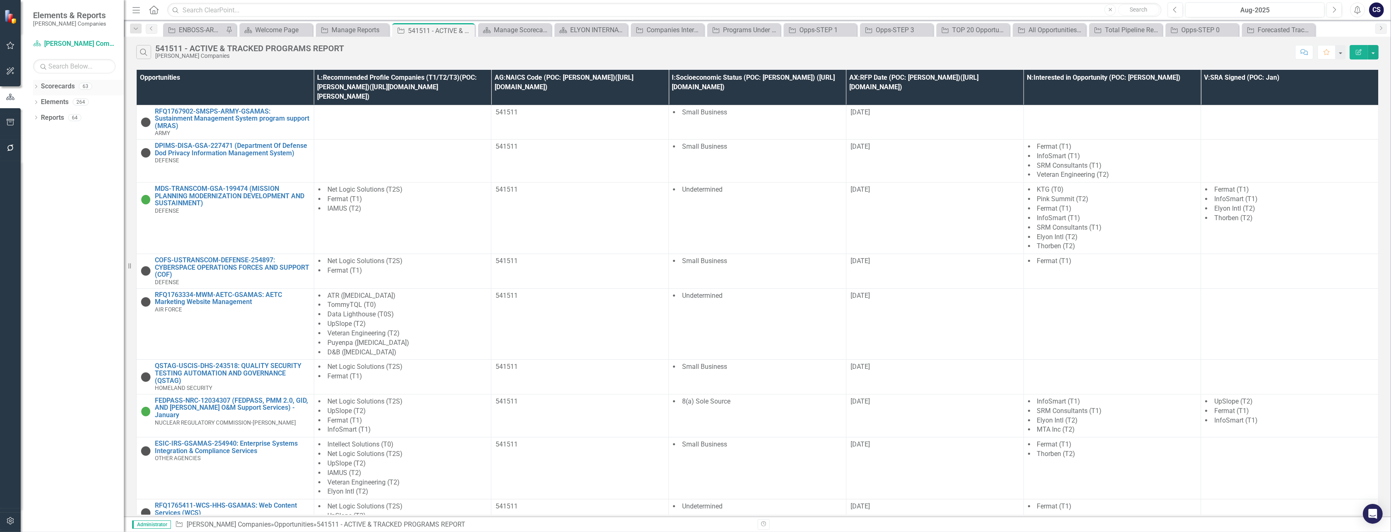
click at [63, 89] on link "Scorecards" at bounding box center [58, 86] width 34 height 9
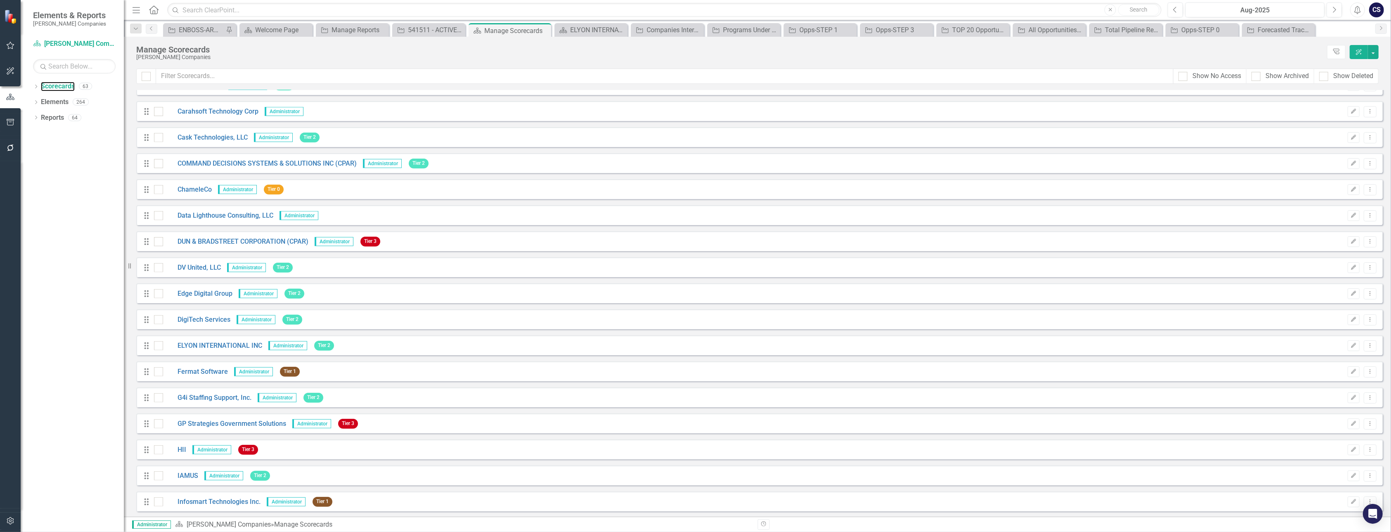
scroll to position [694, 0]
click at [212, 340] on link "ELYON INTERNATIONAL INC" at bounding box center [212, 342] width 99 height 9
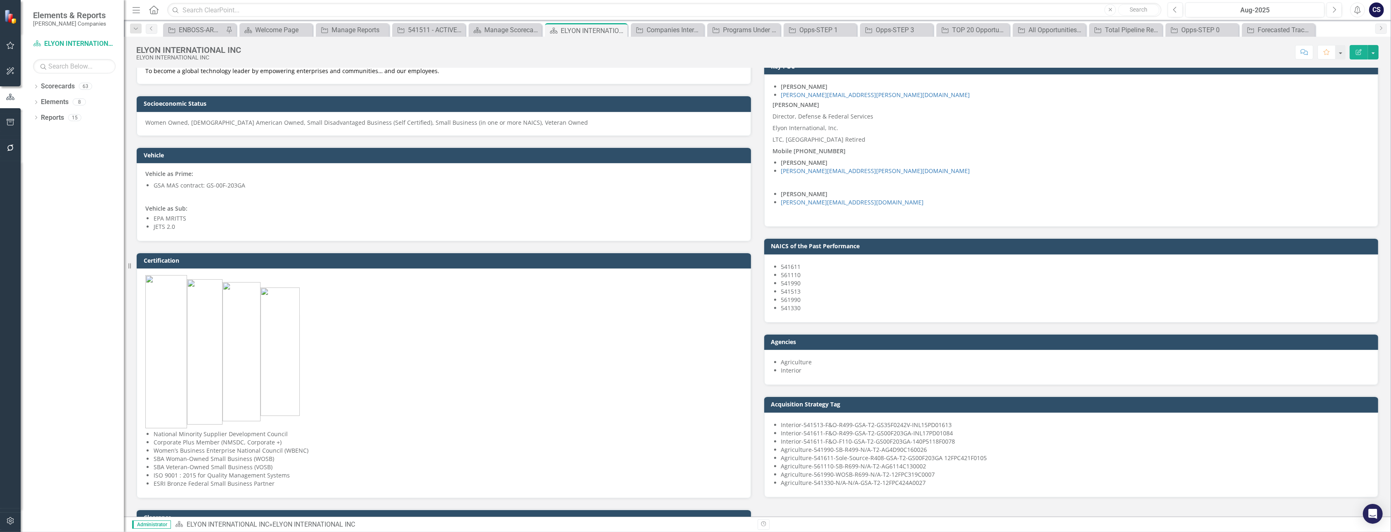
scroll to position [238, 0]
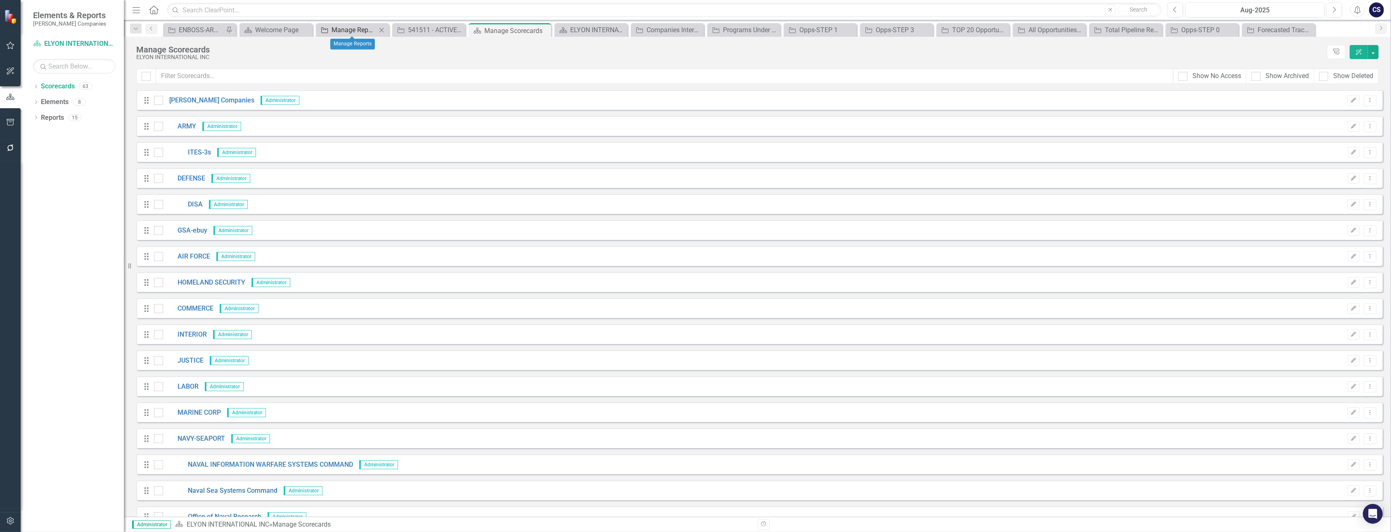
click at [360, 28] on div "Manage Reports" at bounding box center [353, 30] width 45 height 10
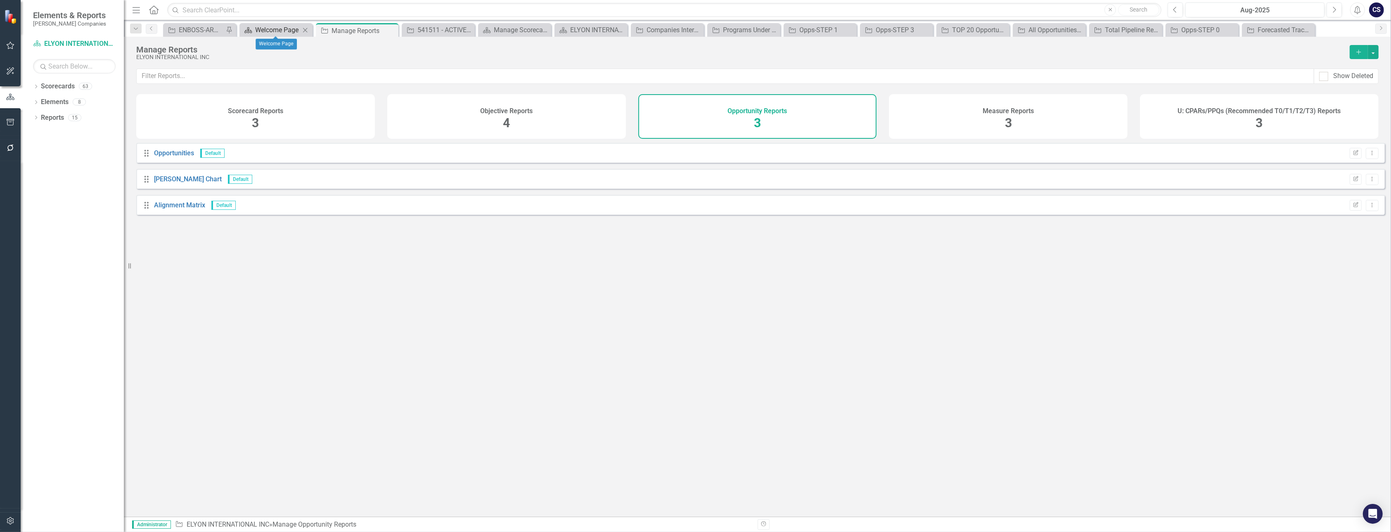
click at [265, 33] on div "Welcome Page" at bounding box center [277, 30] width 45 height 10
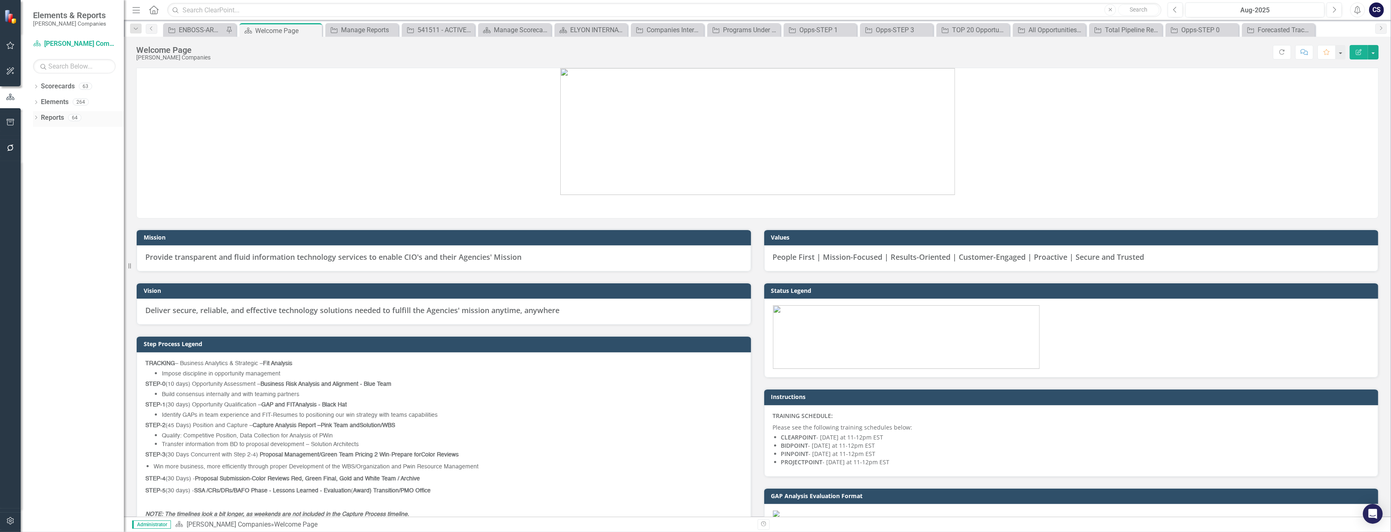
click at [54, 116] on link "Reports" at bounding box center [52, 117] width 23 height 9
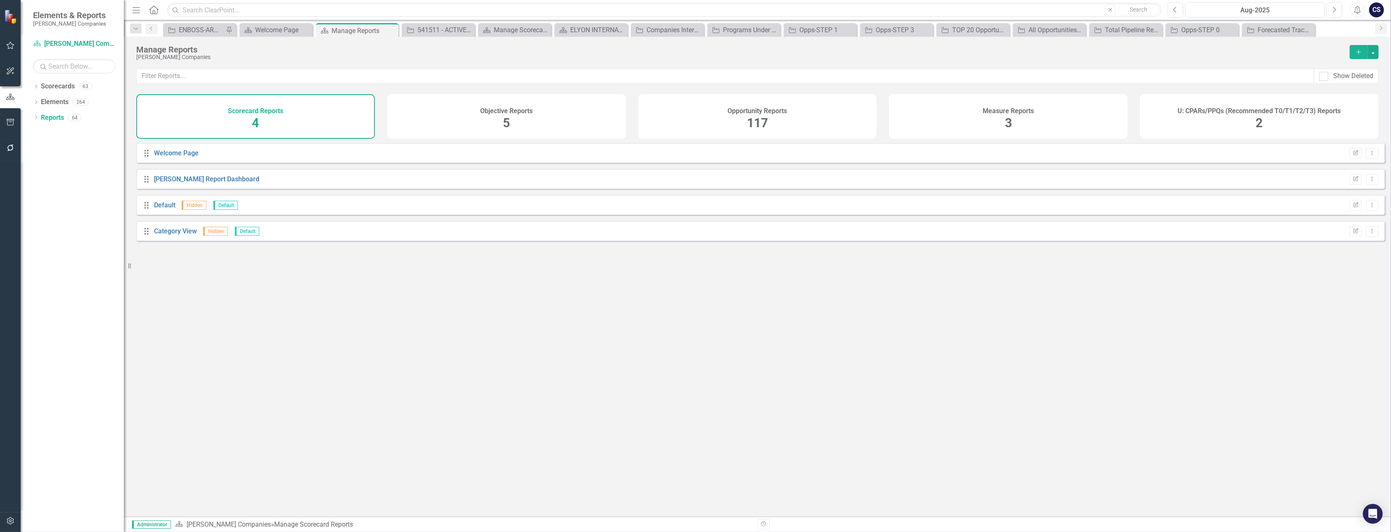
click at [758, 114] on div "117" at bounding box center [757, 123] width 21 height 18
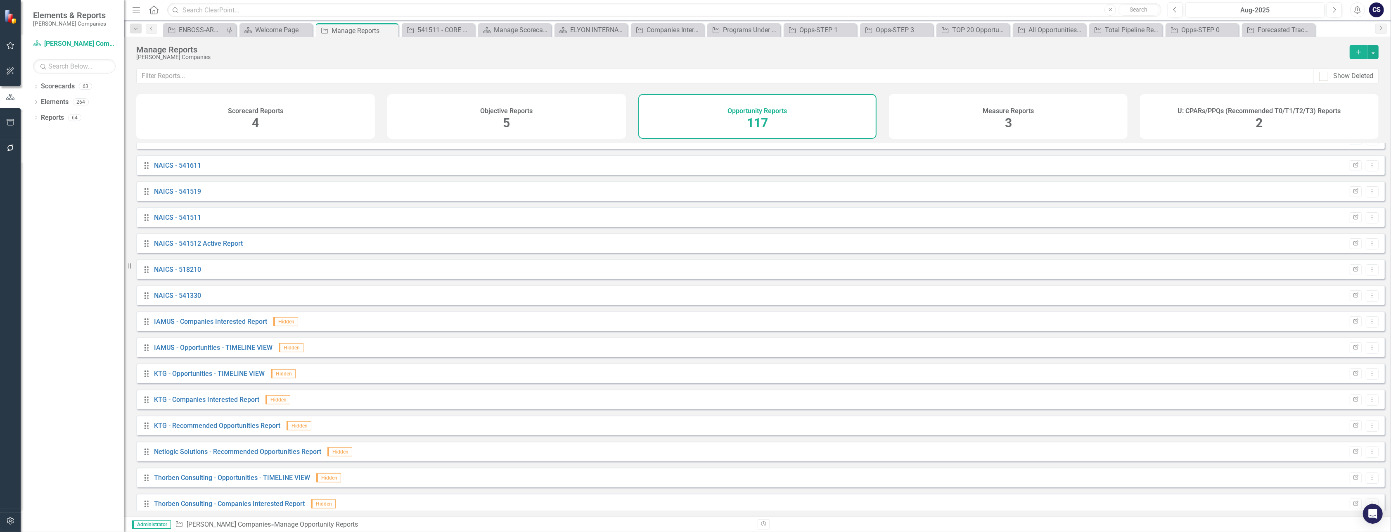
scroll to position [814, 0]
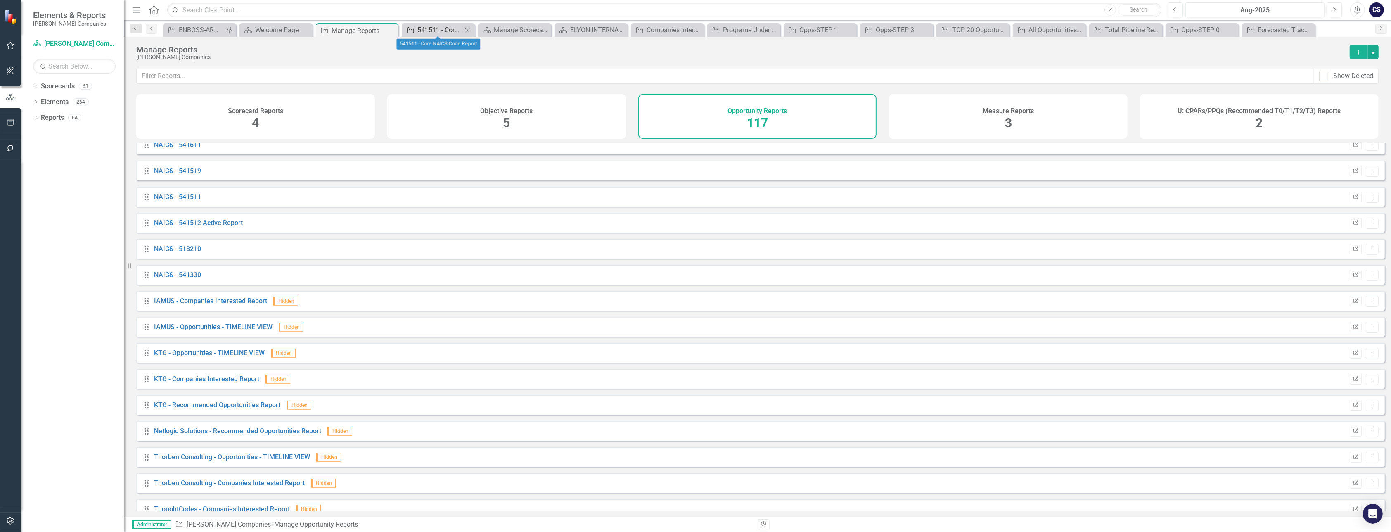
click at [432, 30] on div "541511 - Core NAICS Code Report" at bounding box center [439, 30] width 45 height 10
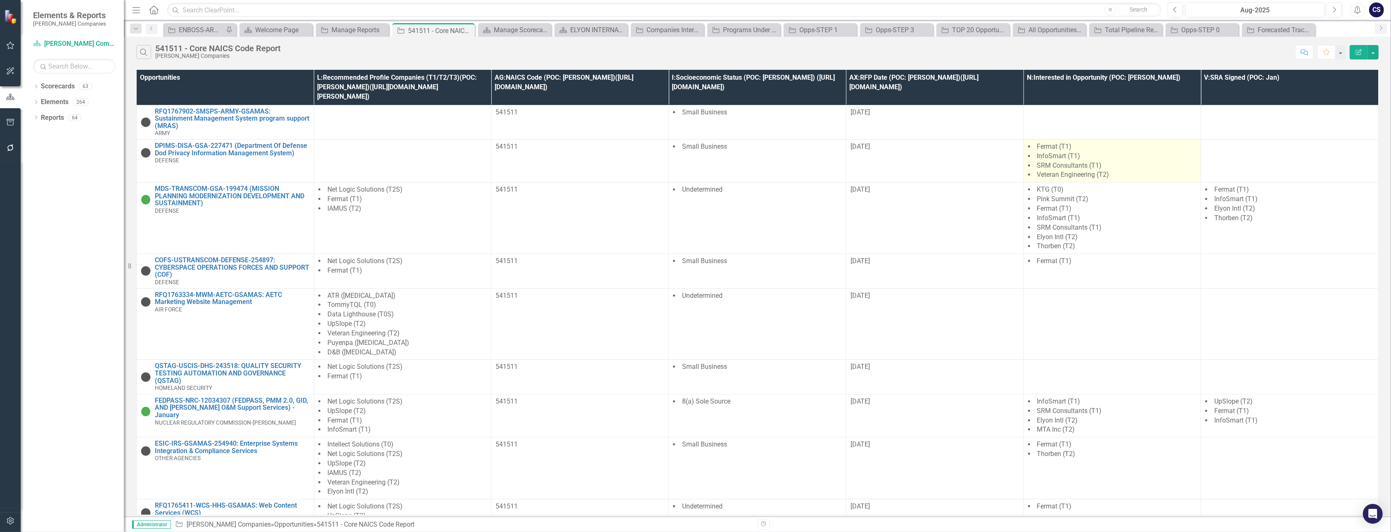
click at [1046, 152] on span "InfoSmart (T1)" at bounding box center [1058, 156] width 43 height 8
click at [521, 32] on div "Manage Scorecards" at bounding box center [516, 30] width 45 height 10
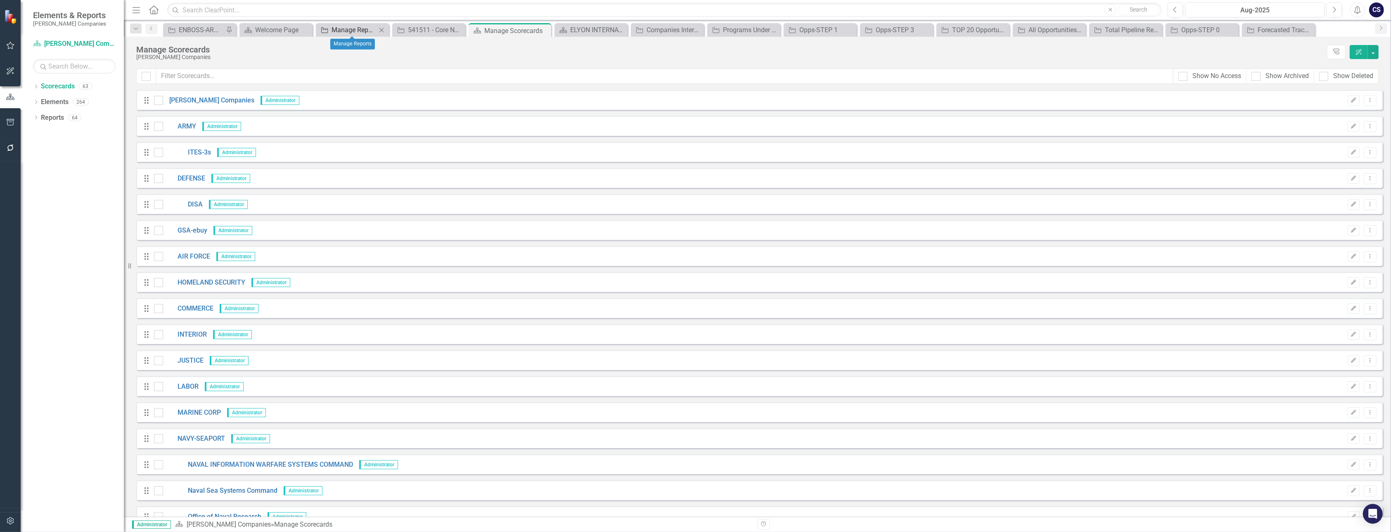
click at [354, 26] on div "Manage Reports" at bounding box center [353, 30] width 45 height 10
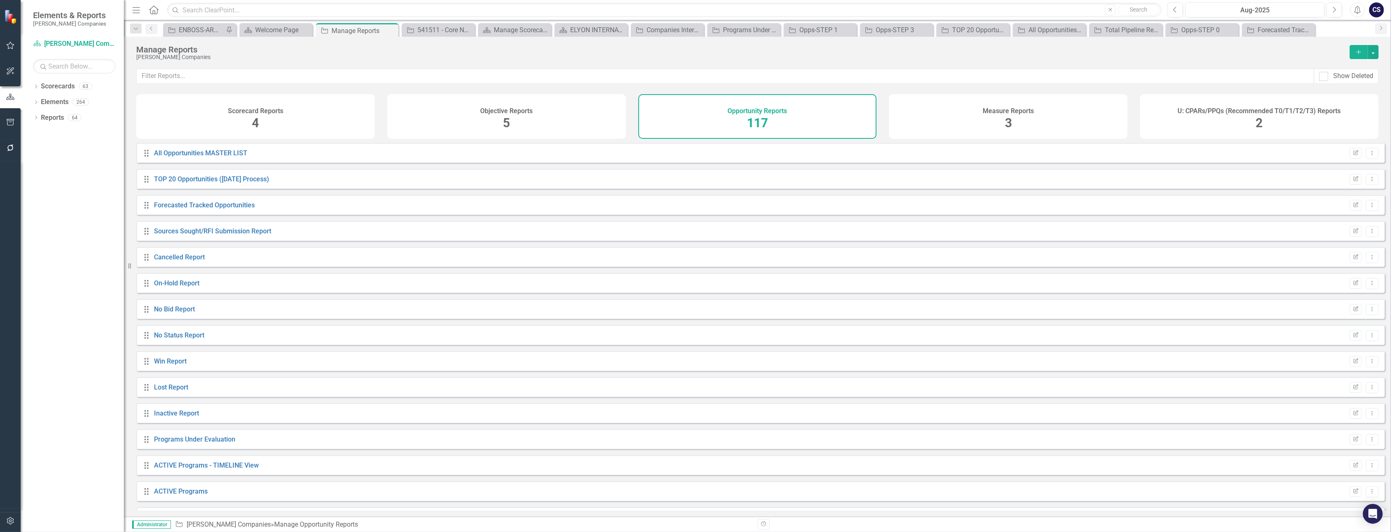
click at [756, 118] on span "117" at bounding box center [757, 123] width 21 height 14
click at [755, 121] on span "117" at bounding box center [757, 123] width 21 height 14
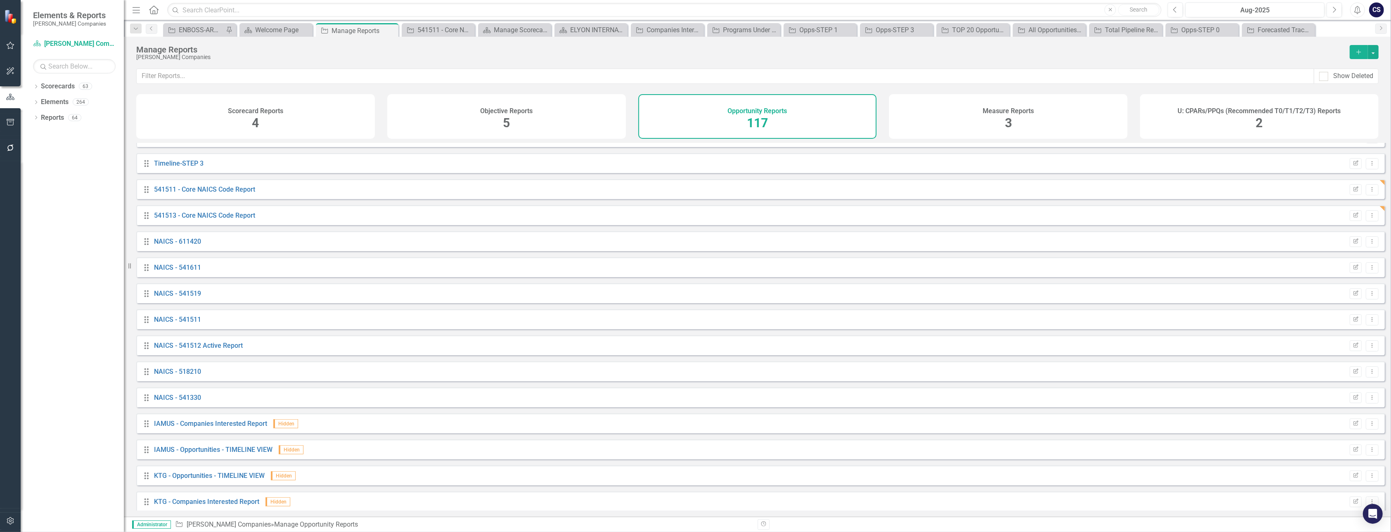
scroll to position [701, 0]
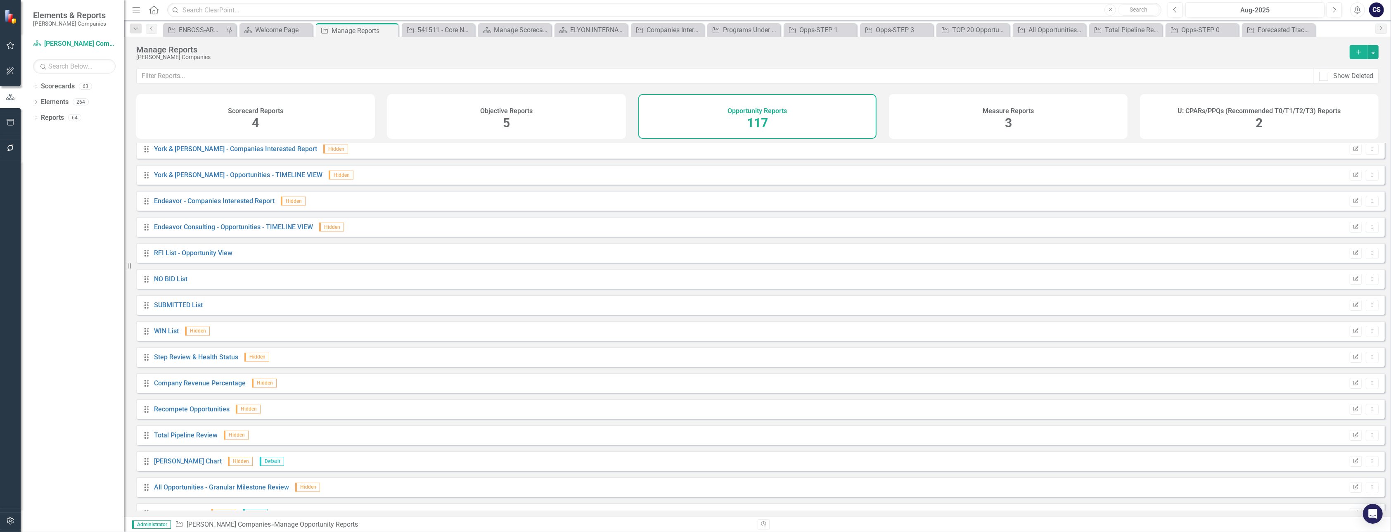
scroll to position [2169, 0]
click at [173, 251] on link "RFI List - Opportunity View" at bounding box center [193, 247] width 78 height 8
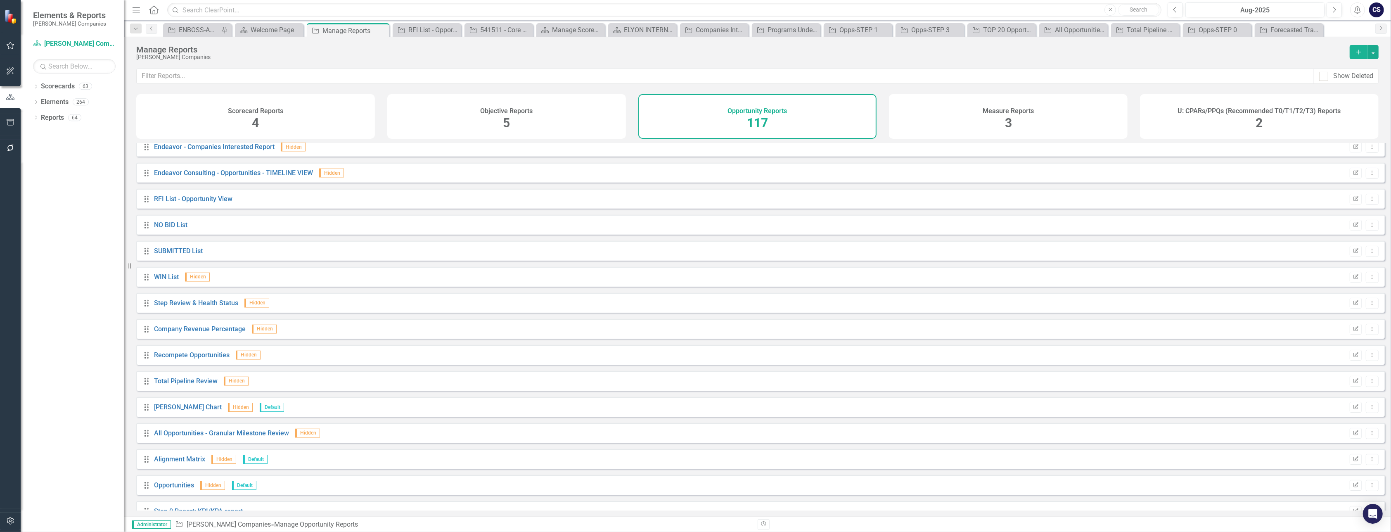
scroll to position [2223, 0]
click at [198, 300] on link "Step Review & Health Status" at bounding box center [196, 297] width 84 height 8
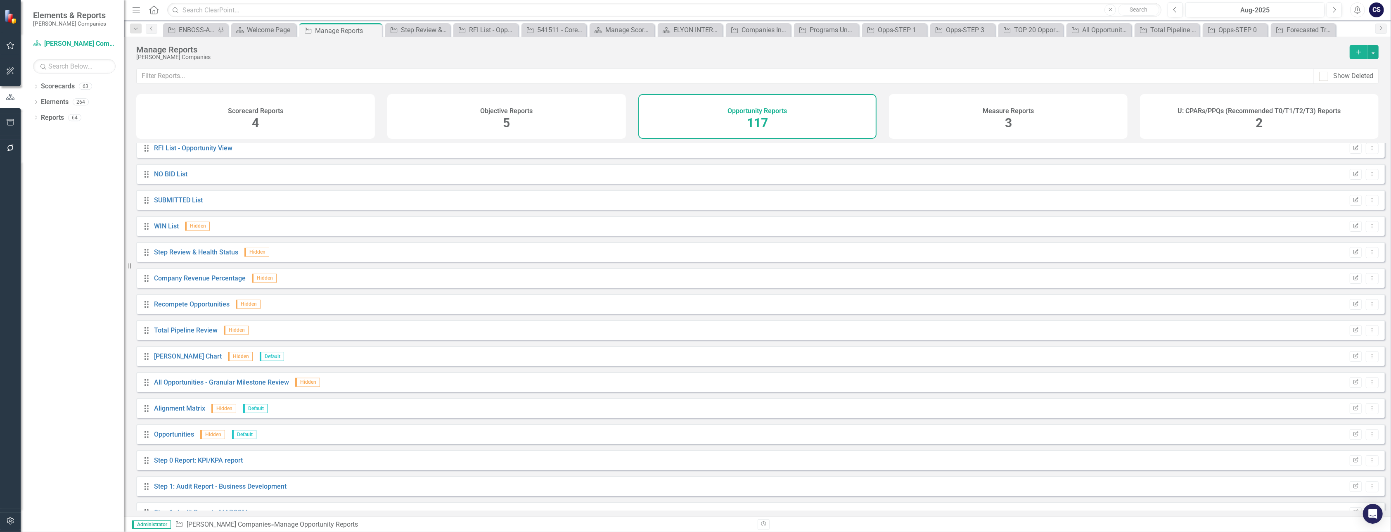
scroll to position [2261, 0]
click at [207, 288] on link "Company Revenue Percentage" at bounding box center [200, 284] width 92 height 8
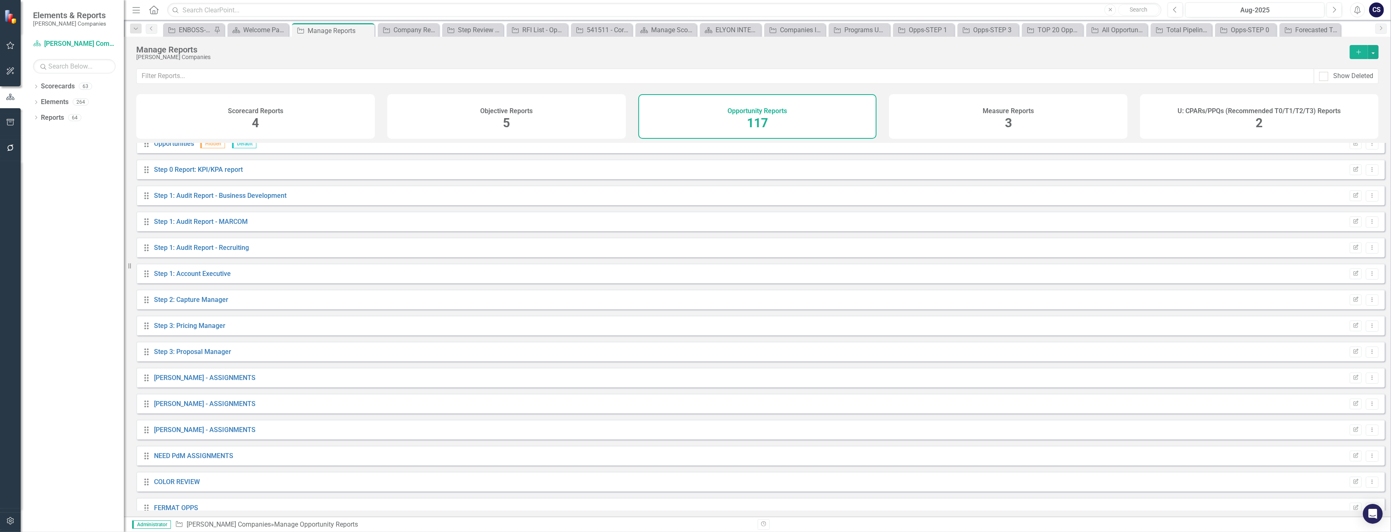
scroll to position [2561, 0]
drag, startPoint x: 579, startPoint y: 375, endPoint x: 551, endPoint y: 371, distance: 28.3
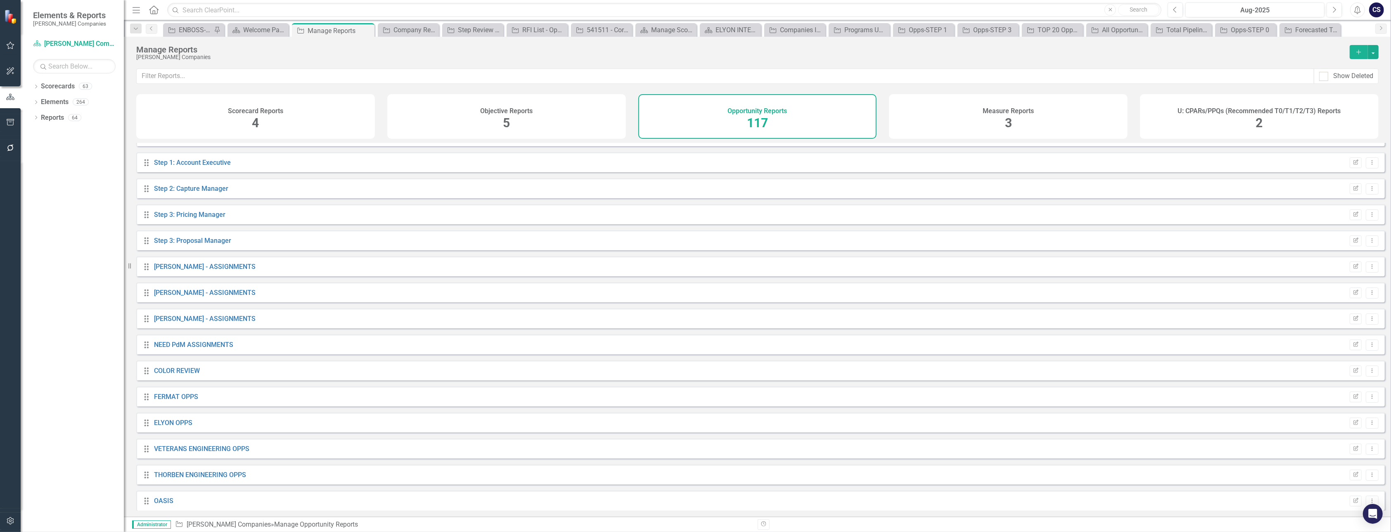
scroll to position [2674, 0]
click at [165, 369] on link "COLOR REVIEW" at bounding box center [177, 365] width 46 height 8
click at [189, 395] on link "FERMAT OPPS" at bounding box center [176, 391] width 44 height 8
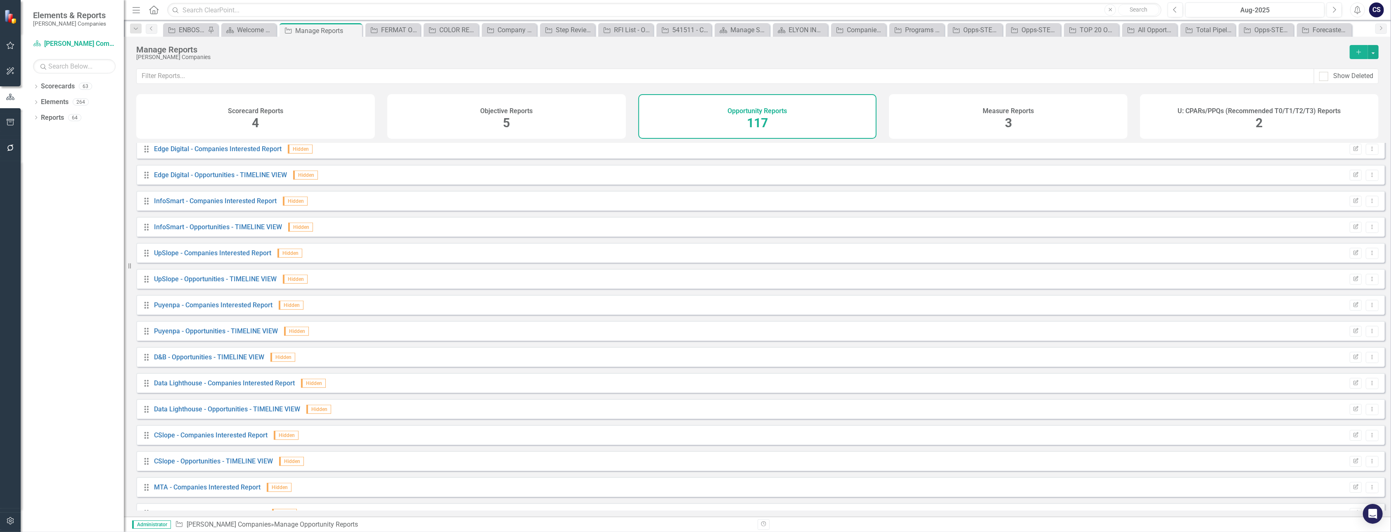
scroll to position [1339, 0]
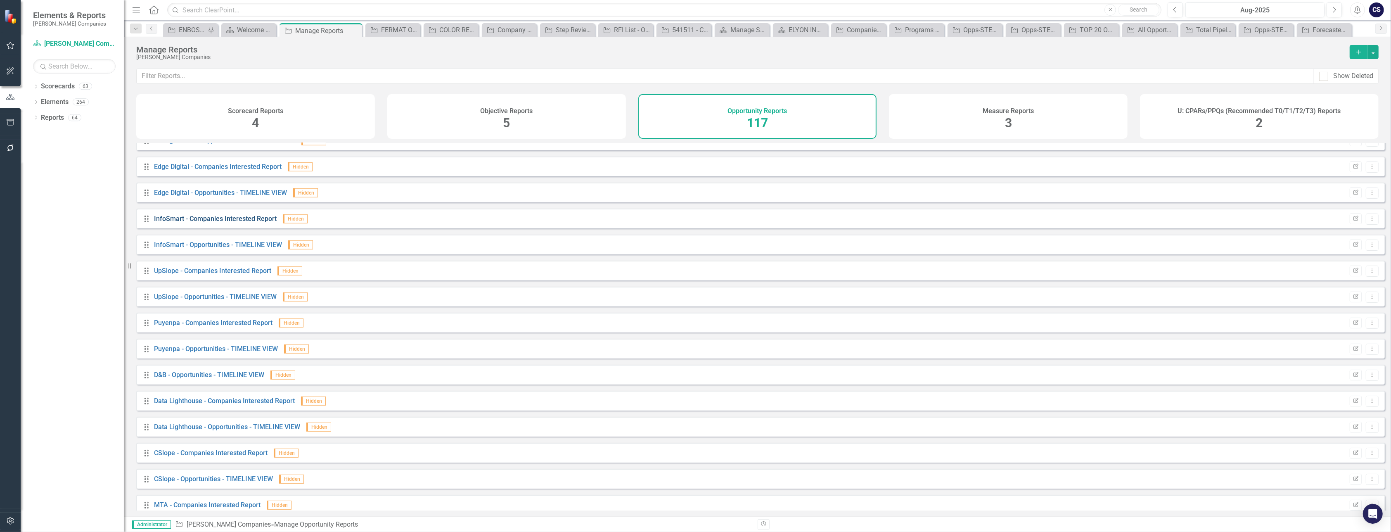
click at [232, 222] on link "InfoSmart - Companies Interested Report" at bounding box center [215, 219] width 123 height 8
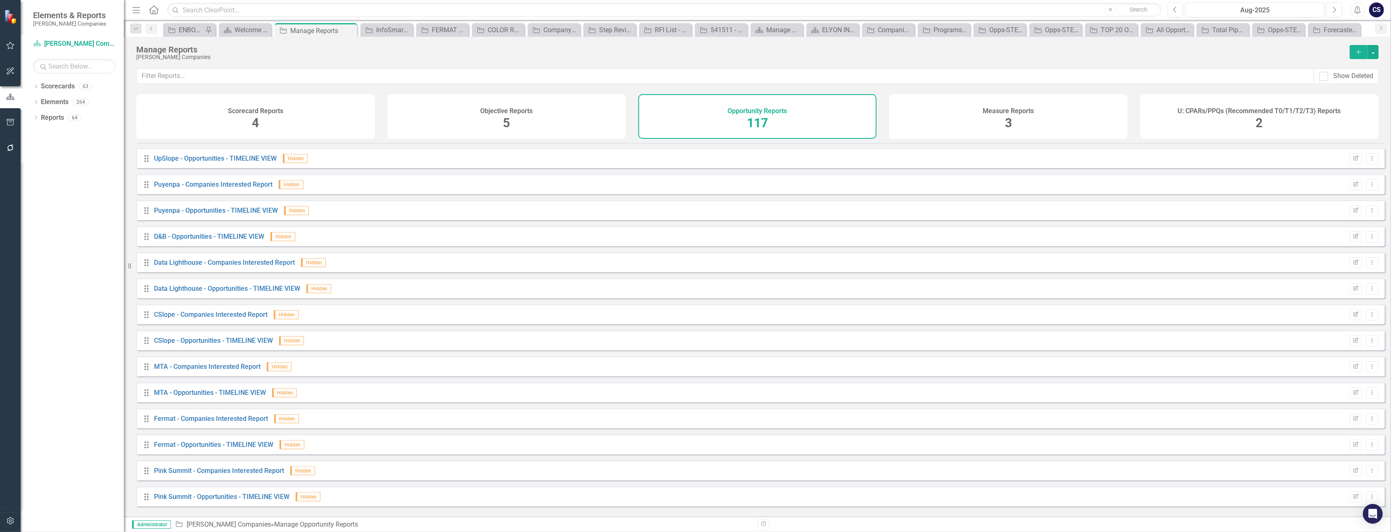
scroll to position [1471, 0]
click at [416, 369] on div "Drag All Opportunities MASTER LIST Edit Report Dropdown Menu Drag TOP 20 Opport…" at bounding box center [760, 190] width 1248 height 3036
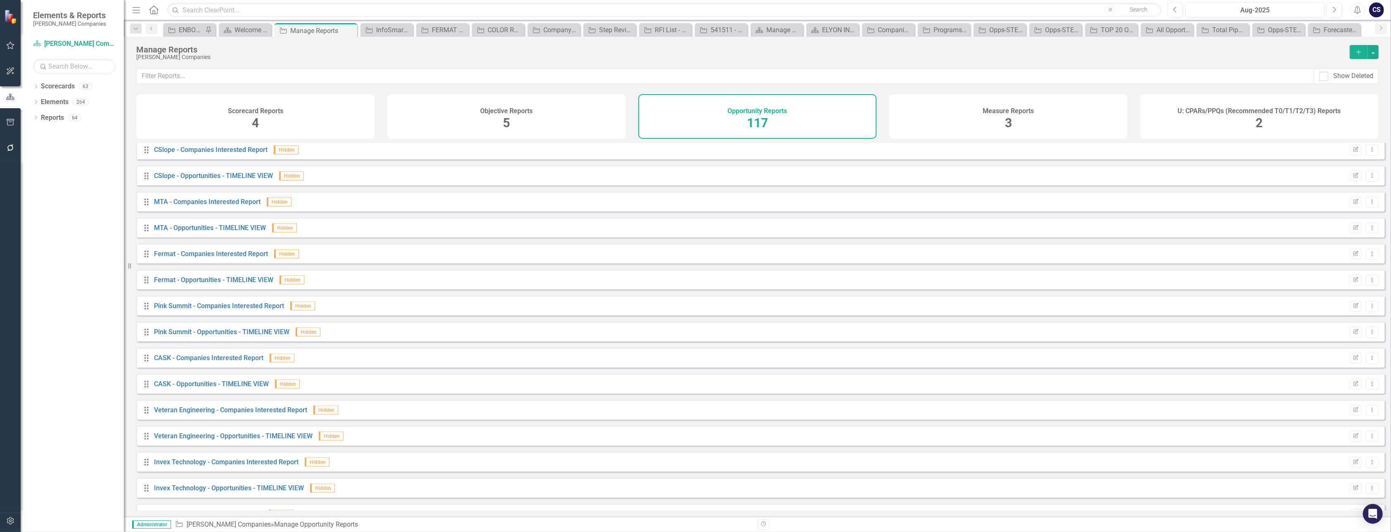
scroll to position [1659, 0]
click at [197, 240] on link "Fermat - Companies Interested Report" at bounding box center [211, 236] width 114 height 8
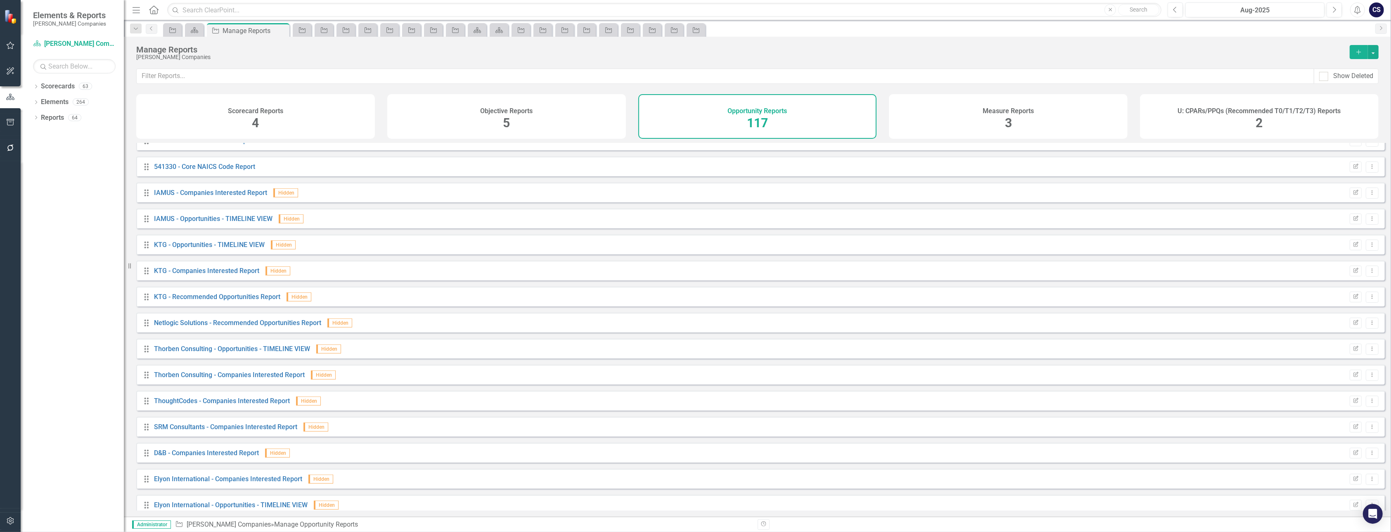
scroll to position [937, 0]
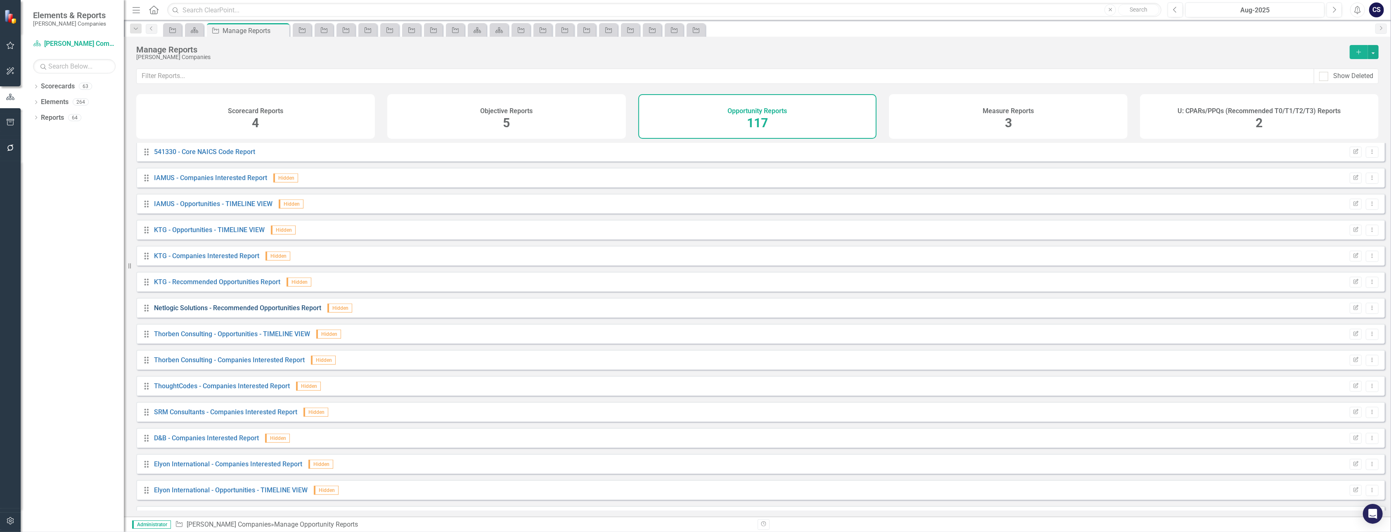
drag, startPoint x: 184, startPoint y: 316, endPoint x: 176, endPoint y: 311, distance: 9.5
click at [176, 311] on link "Netlogic Solutions - Recommended Opportunities Report" at bounding box center [237, 308] width 167 height 8
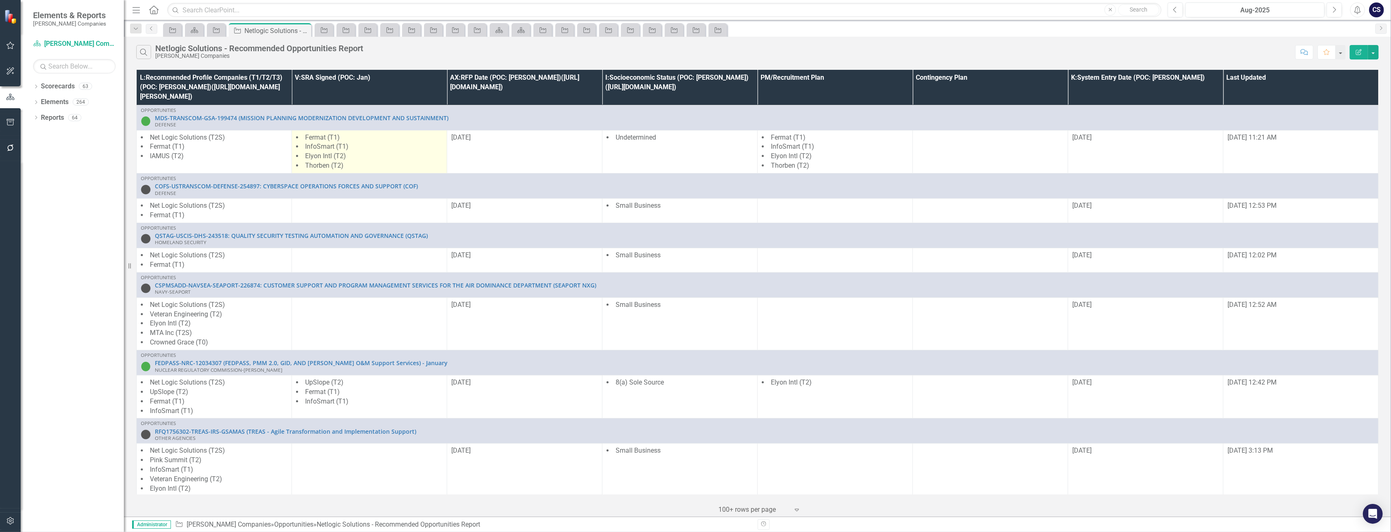
click at [318, 156] on span "Elyon Intl (T2)" at bounding box center [325, 156] width 41 height 8
click at [365, 163] on li "Thorben (T2)" at bounding box center [369, 165] width 147 height 9
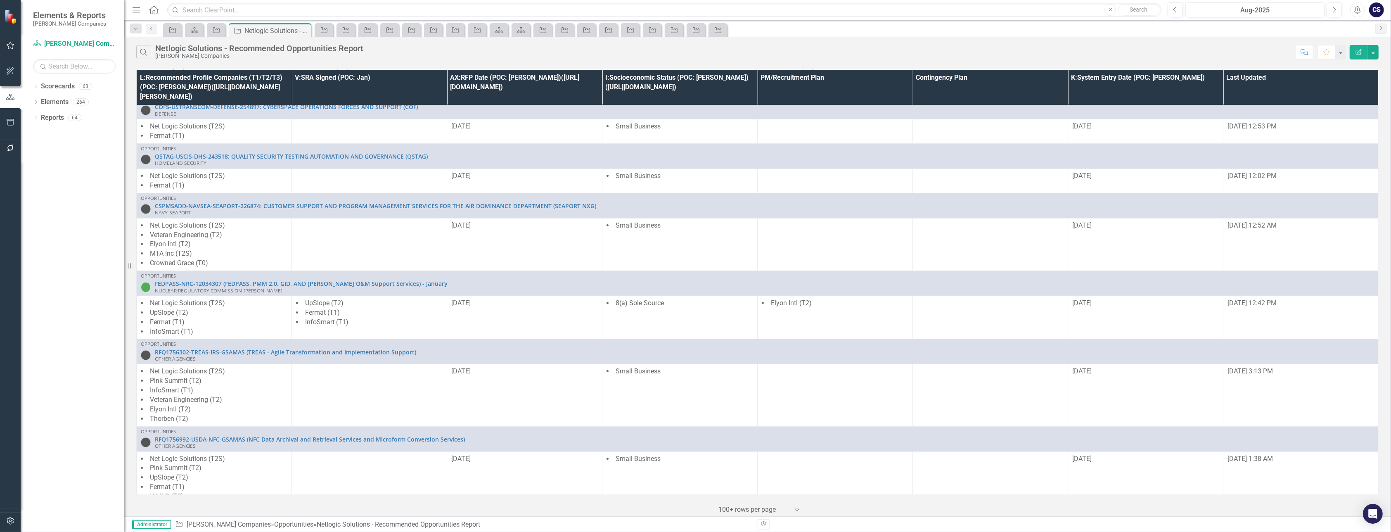
scroll to position [29, 0]
